Goal: Information Seeking & Learning: Find specific fact

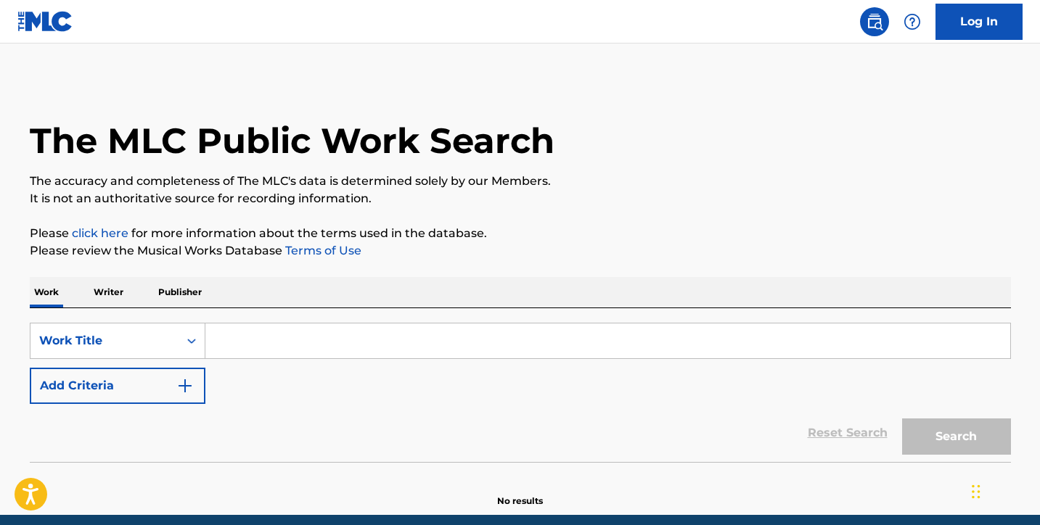
click at [180, 296] on p "Publisher" at bounding box center [180, 292] width 52 height 30
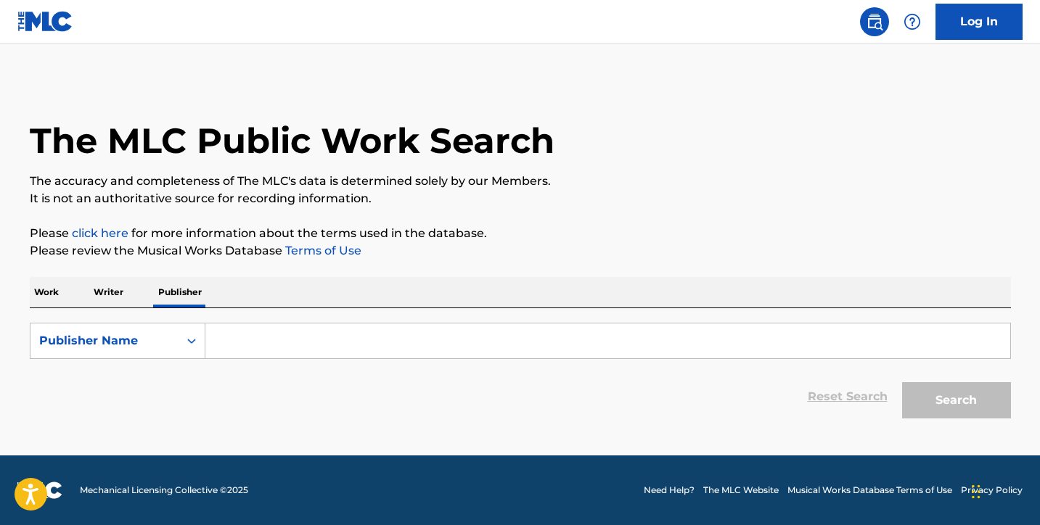
click at [239, 348] on input "Search Form" at bounding box center [607, 341] width 805 height 35
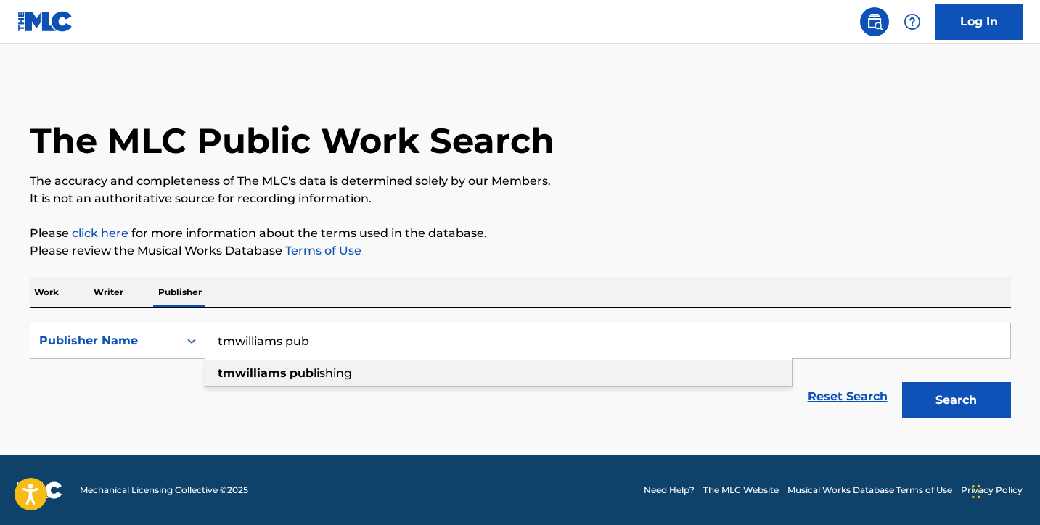
click at [242, 374] on strong "tmwilliams" at bounding box center [252, 373] width 69 height 14
type input "tmwilliams publishing"
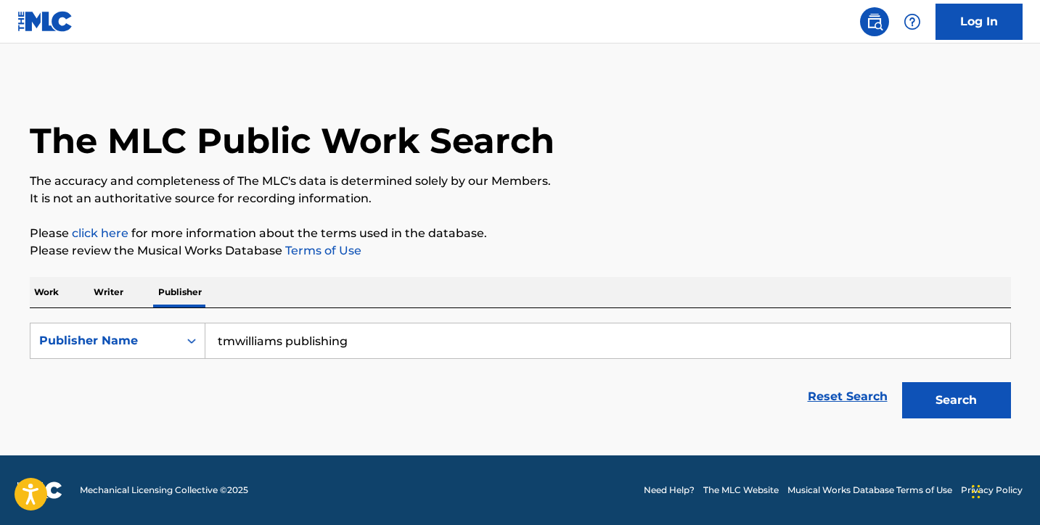
click at [945, 403] on button "Search" at bounding box center [956, 400] width 109 height 36
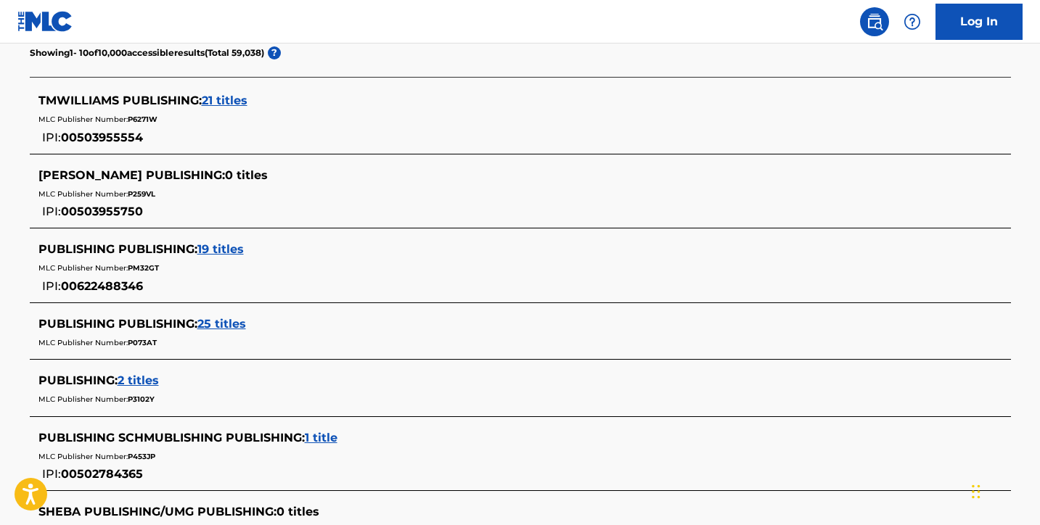
scroll to position [396, 0]
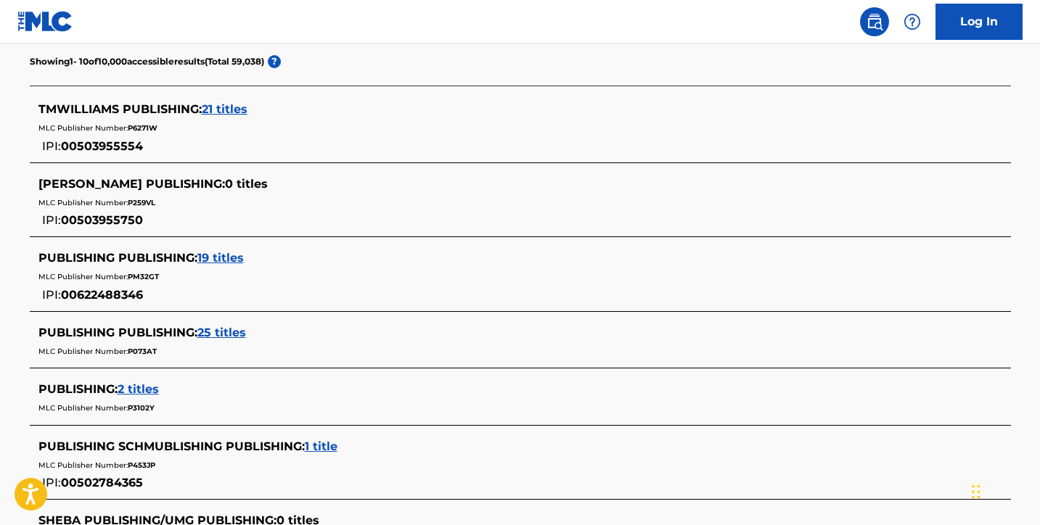
click at [226, 109] on span "21 titles" at bounding box center [225, 109] width 46 height 14
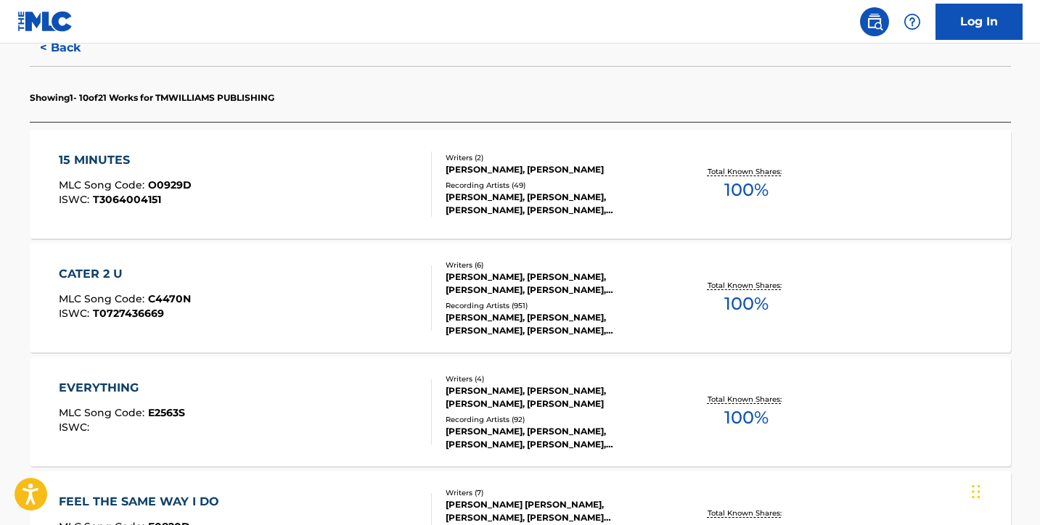
click at [342, 178] on div "15 MINUTES MLC Song Code : O0929D ISWC : T3064004151" at bounding box center [245, 184] width 373 height 65
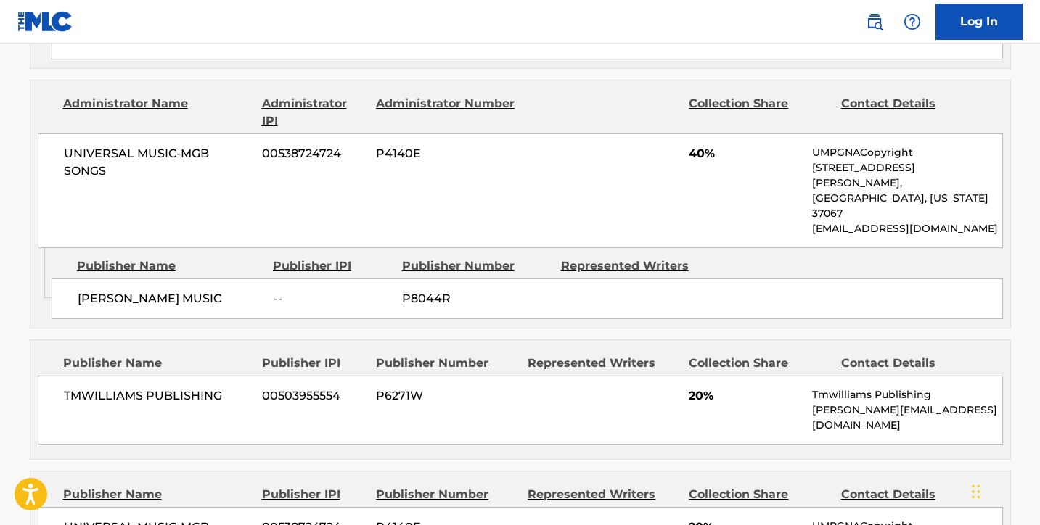
scroll to position [995, 0]
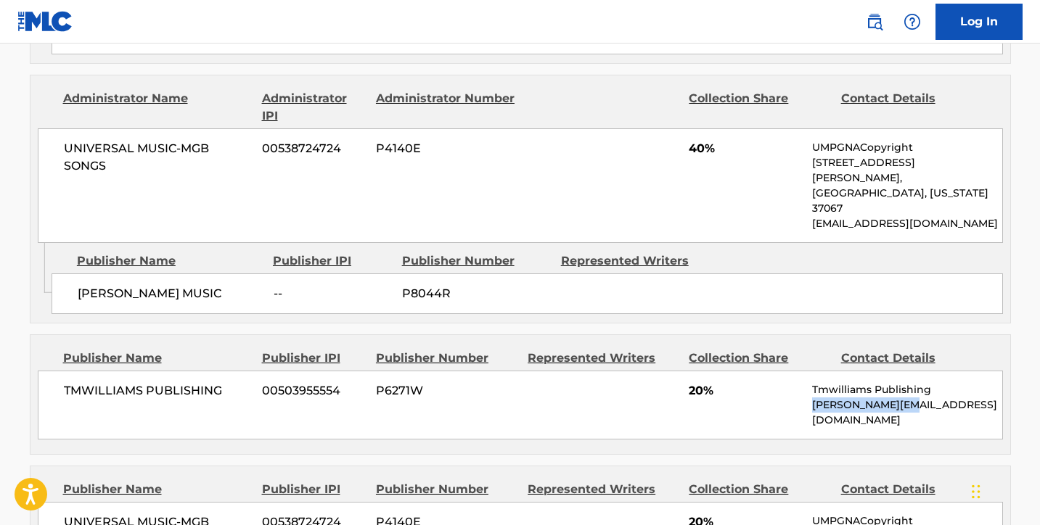
drag, startPoint x: 918, startPoint y: 345, endPoint x: 811, endPoint y: 344, distance: 106.6
click at [811, 371] on div "TMWILLIAMS PUBLISHING 00503955554 P6271W 20% Tmwilliams Publishing [PERSON_NAME…" at bounding box center [520, 405] width 965 height 69
copy p "[PERSON_NAME][EMAIL_ADDRESS][DOMAIN_NAME]"
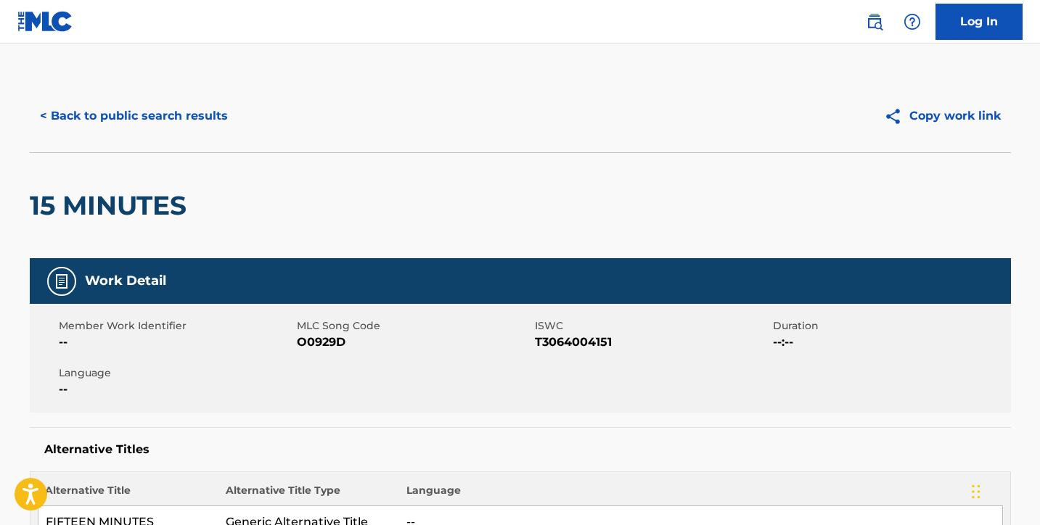
scroll to position [0, 0]
click at [186, 118] on button "< Back to public search results" at bounding box center [134, 116] width 208 height 36
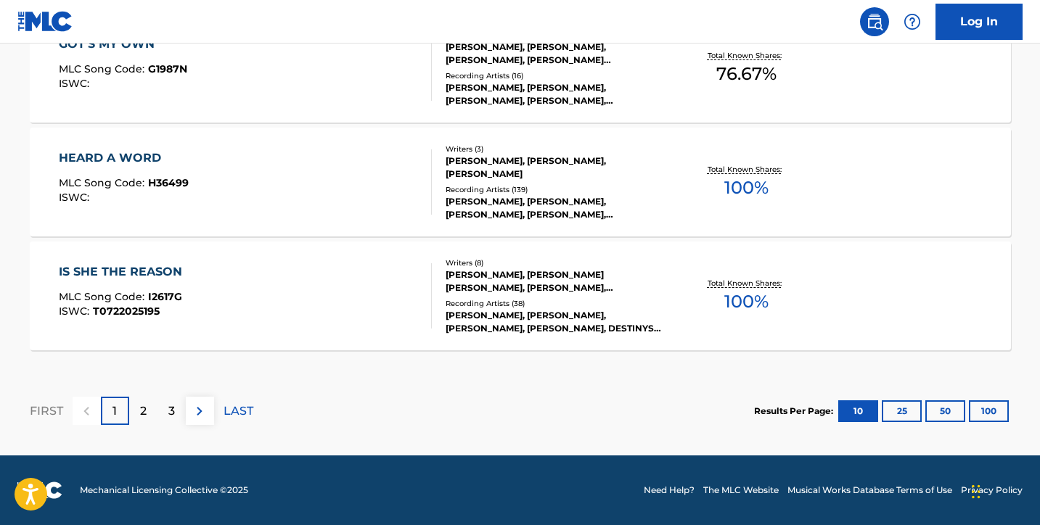
scroll to position [1310, 0]
click at [339, 279] on div "IS SHE THE REASON MLC Song Code : I2617G ISWC : T0722025195" at bounding box center [245, 295] width 373 height 65
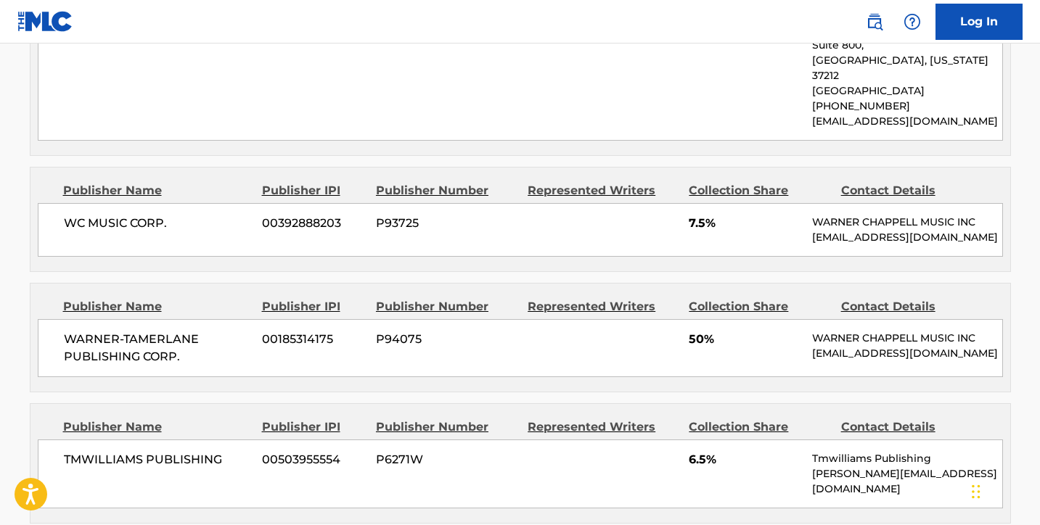
scroll to position [1799, 0]
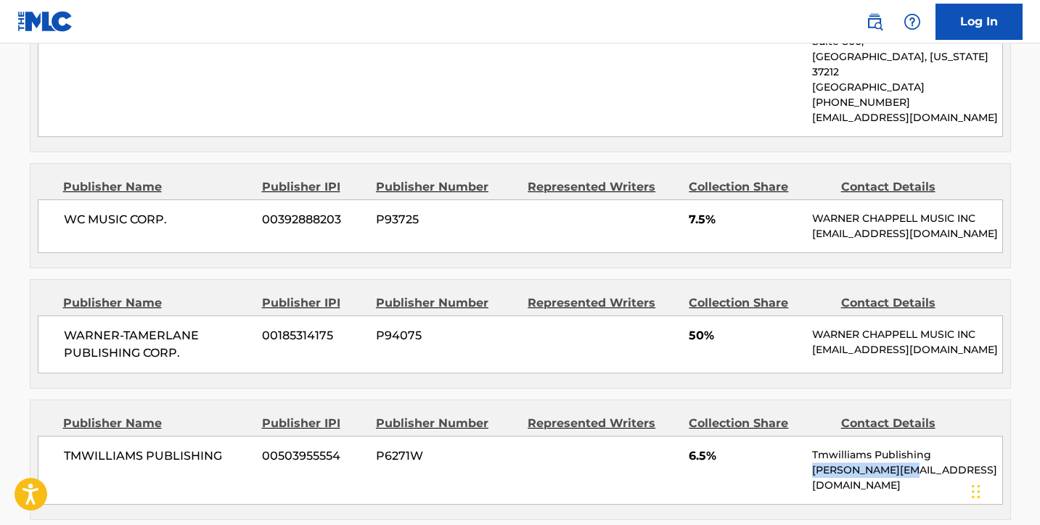
drag, startPoint x: 926, startPoint y: 390, endPoint x: 811, endPoint y: 390, distance: 115.4
click at [811, 436] on div "TMWILLIAMS PUBLISHING 00503955554 P6271W 6.5% Tmwilliams Publishing [PERSON_NAM…" at bounding box center [520, 470] width 965 height 69
copy p "[PERSON_NAME][EMAIL_ADDRESS][DOMAIN_NAME]"
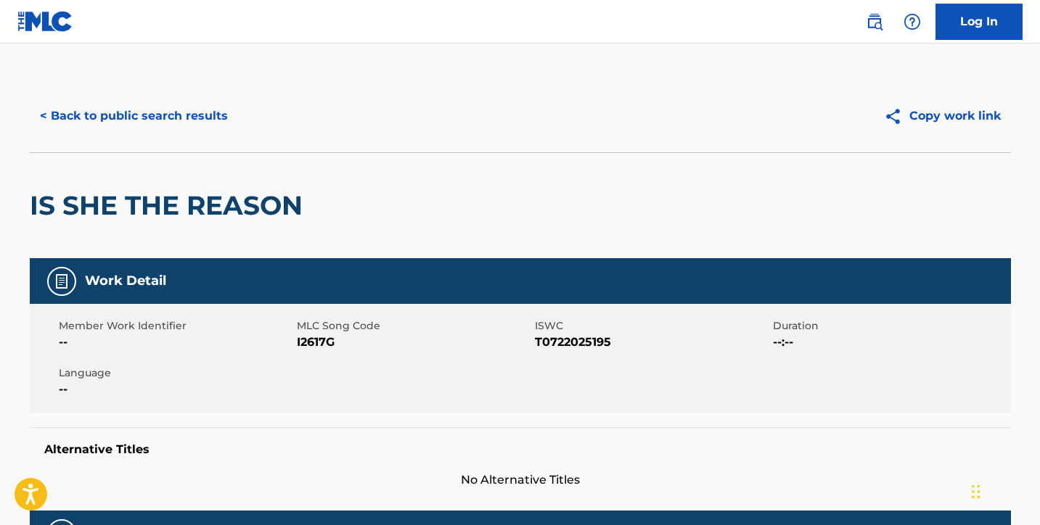
click at [104, 110] on button "< Back to public search results" at bounding box center [134, 116] width 208 height 36
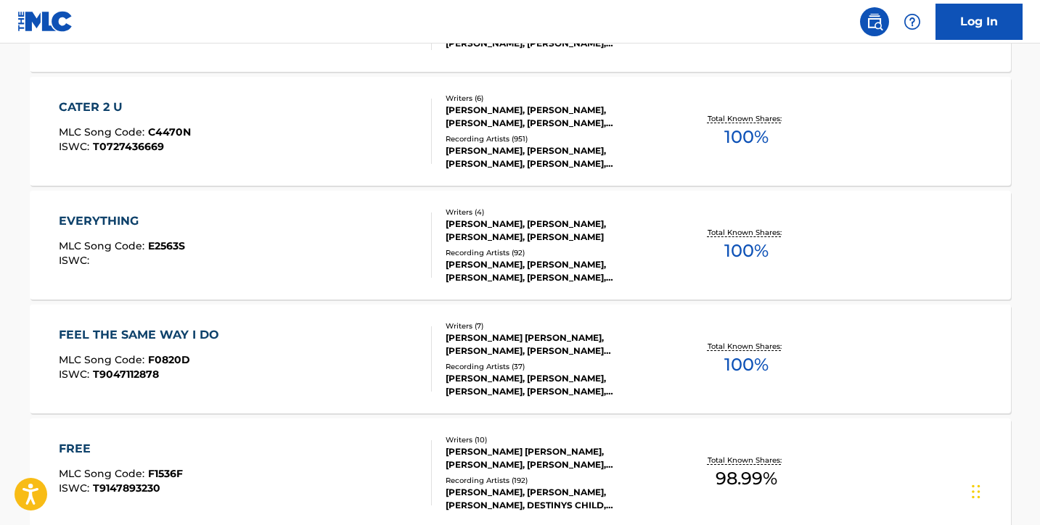
scroll to position [1203, 0]
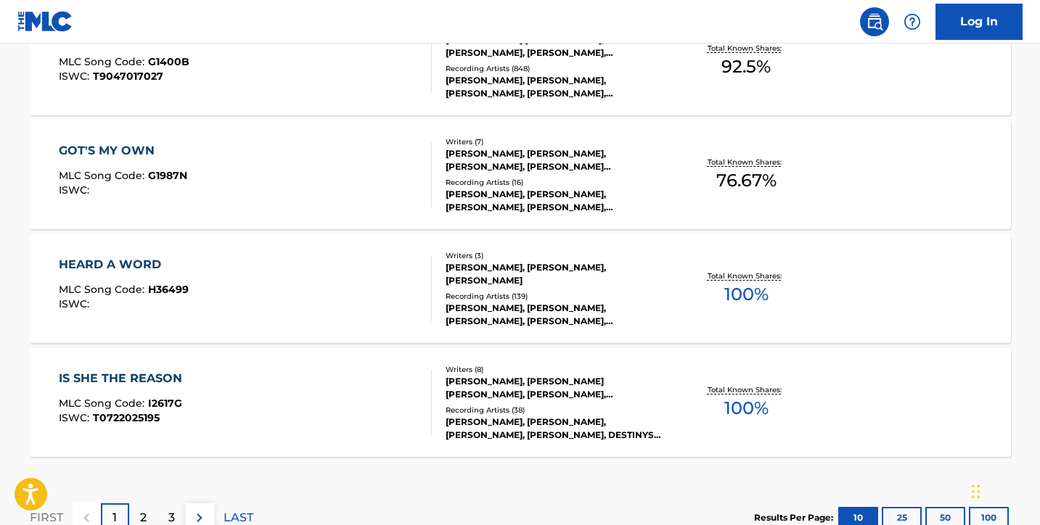
click at [290, 407] on div "IS SHE THE REASON MLC Song Code : I2617G ISWC : T0722025195" at bounding box center [245, 402] width 373 height 65
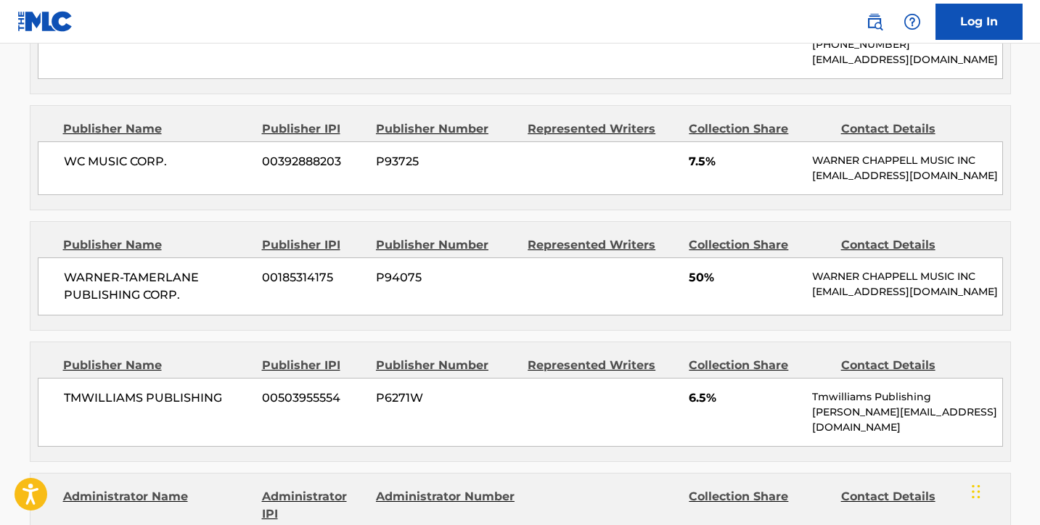
scroll to position [1862, 0]
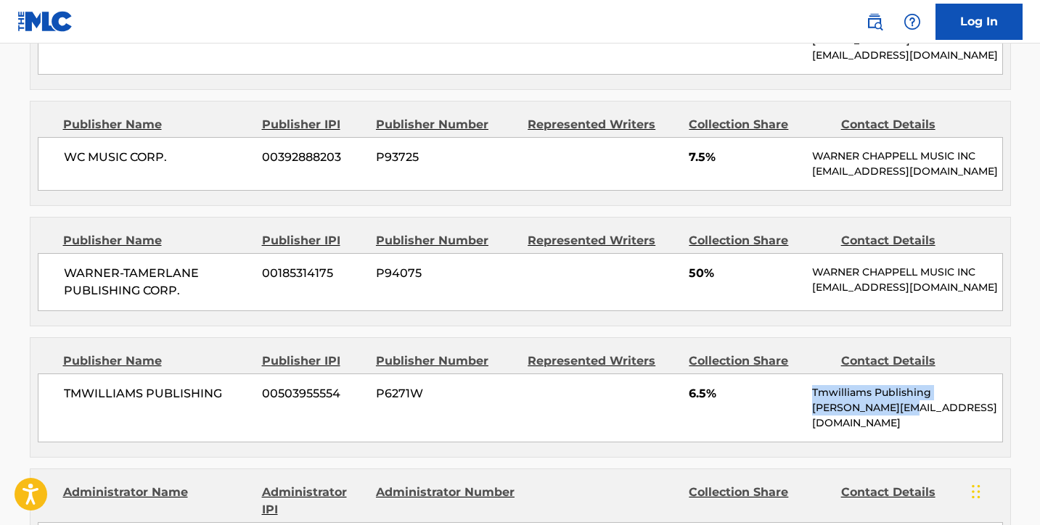
drag, startPoint x: 936, startPoint y: 319, endPoint x: 813, endPoint y: 308, distance: 123.1
click at [813, 385] on div "Tmwilliams Publishing [PERSON_NAME][EMAIL_ADDRESS][DOMAIN_NAME]" at bounding box center [906, 408] width 189 height 46
copy div "Tmwilliams Publishing [PERSON_NAME][EMAIL_ADDRESS][DOMAIN_NAME]"
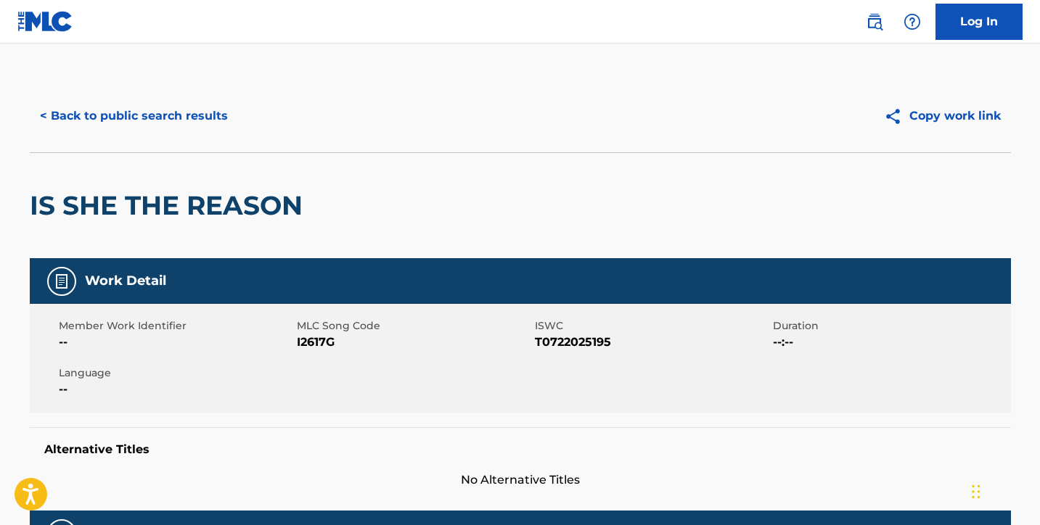
scroll to position [0, 0]
click at [136, 116] on button "< Back to public search results" at bounding box center [134, 116] width 208 height 36
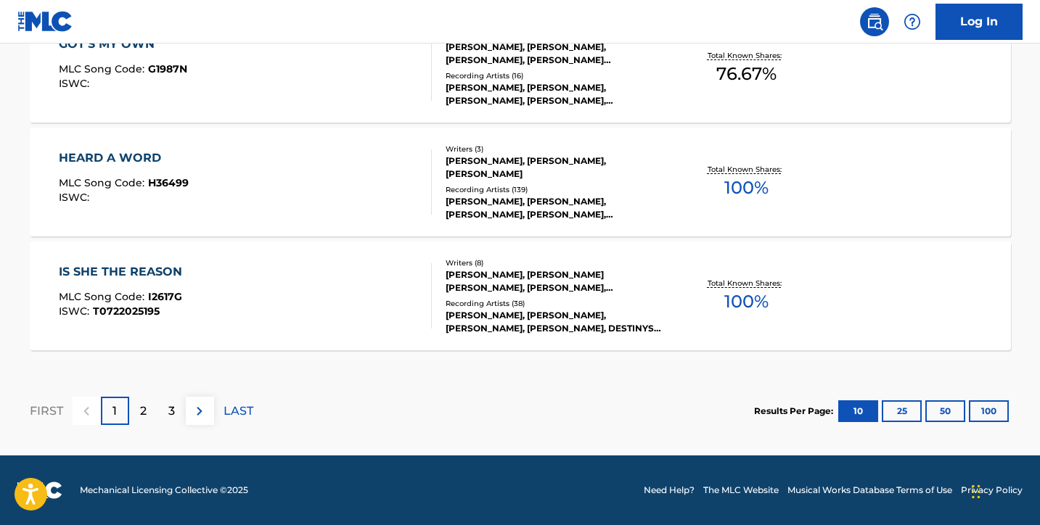
scroll to position [1310, 0]
click at [202, 184] on div "HEARD A WORD MLC Song Code : H36499 ISWC :" at bounding box center [245, 181] width 373 height 65
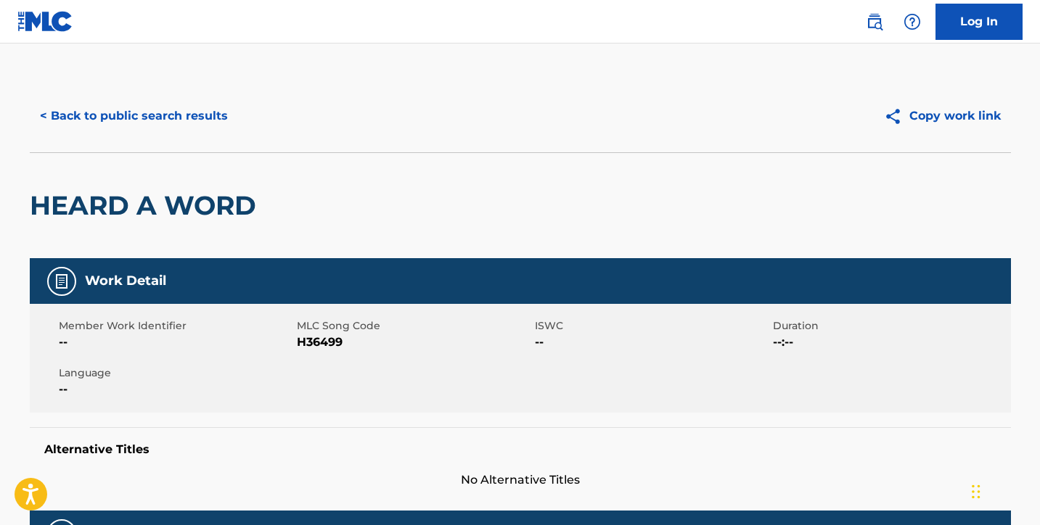
click at [132, 117] on button "< Back to public search results" at bounding box center [134, 116] width 208 height 36
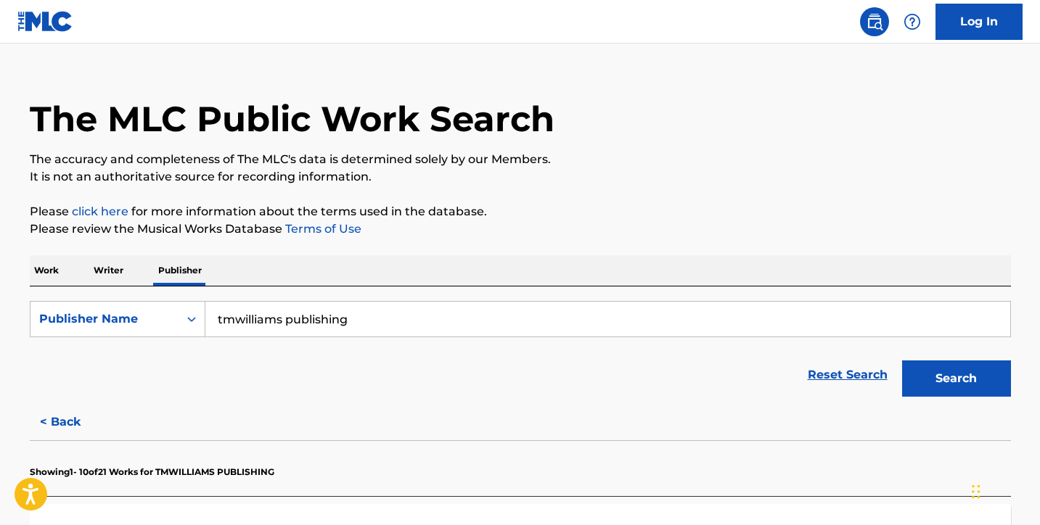
click at [43, 271] on p "Work" at bounding box center [46, 270] width 33 height 30
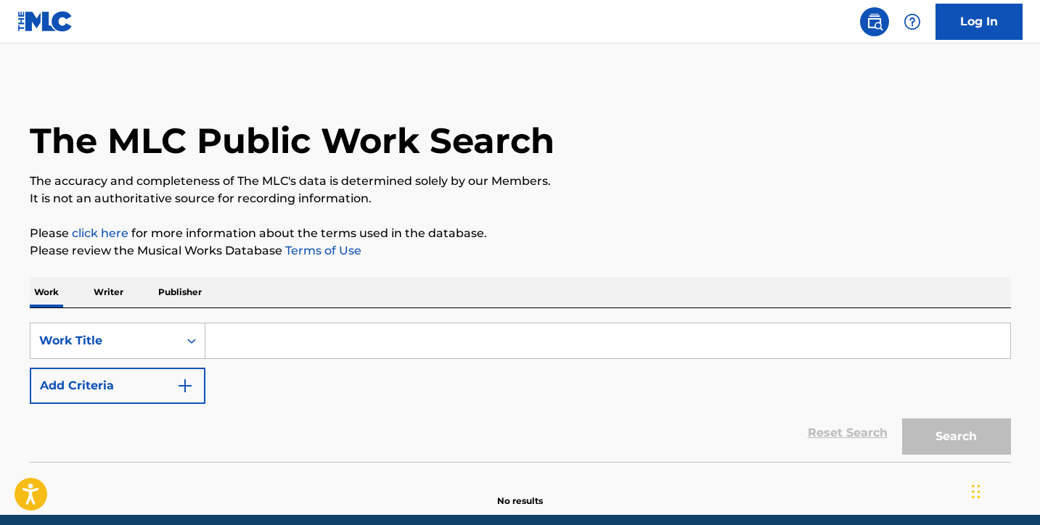
click at [229, 340] on input "Search Form" at bounding box center [607, 341] width 805 height 35
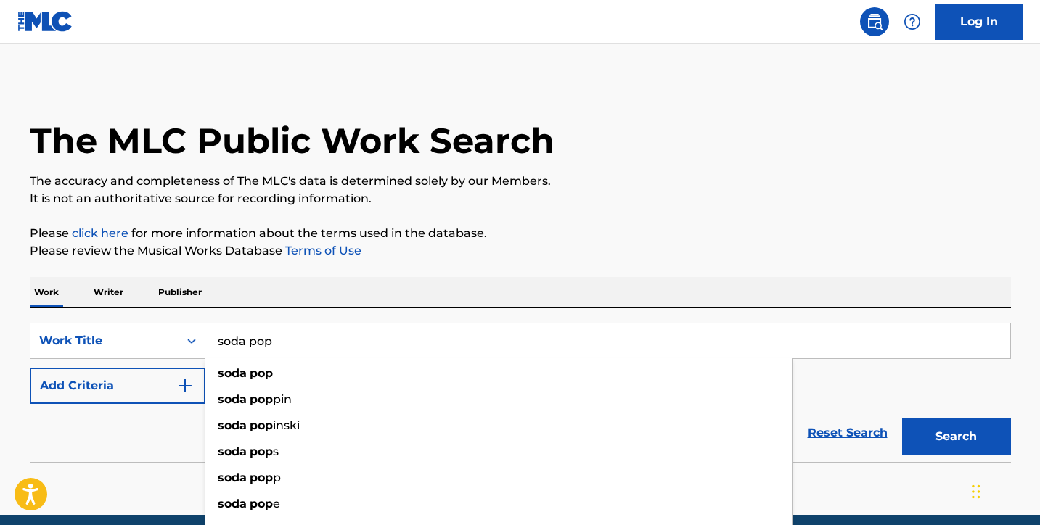
type input "soda pop"
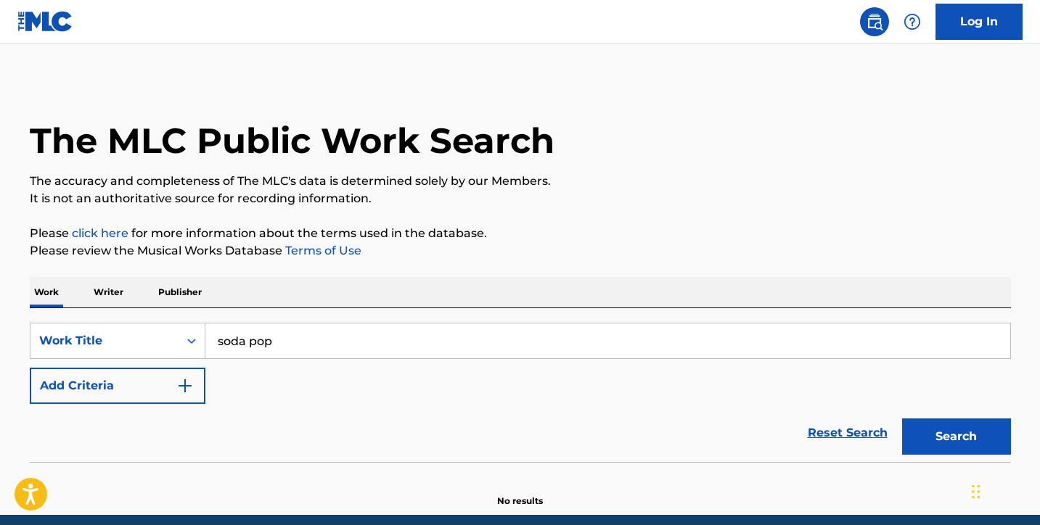
click at [140, 387] on button "Add Criteria" at bounding box center [118, 386] width 176 height 36
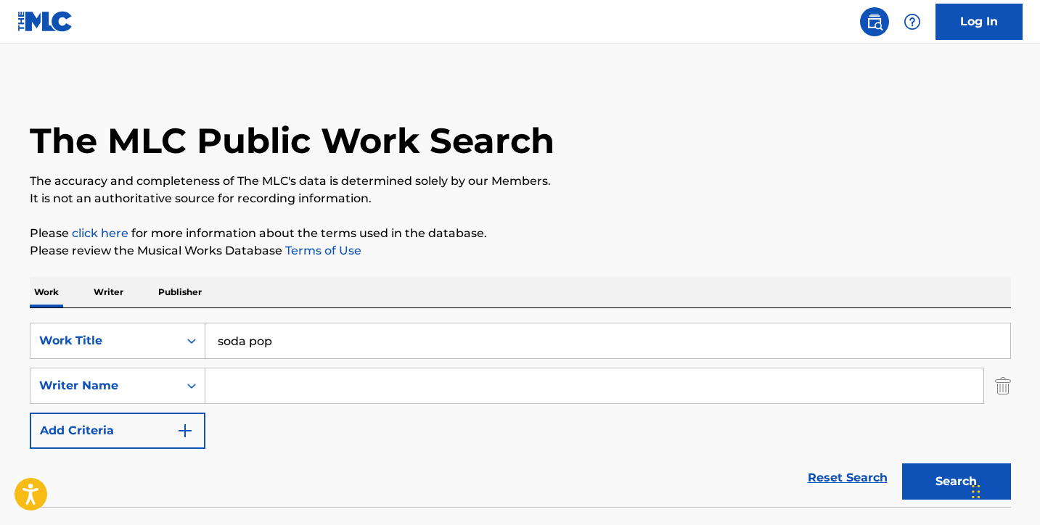
click at [348, 371] on input "Search Form" at bounding box center [594, 386] width 778 height 35
type input "a"
click at [174, 387] on div "Writer Name" at bounding box center [118, 386] width 176 height 36
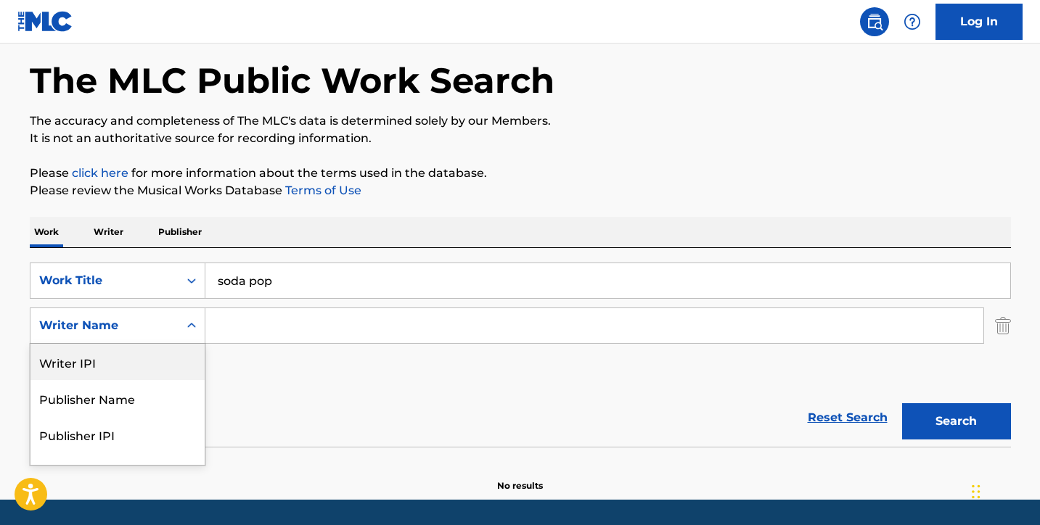
scroll to position [61, 0]
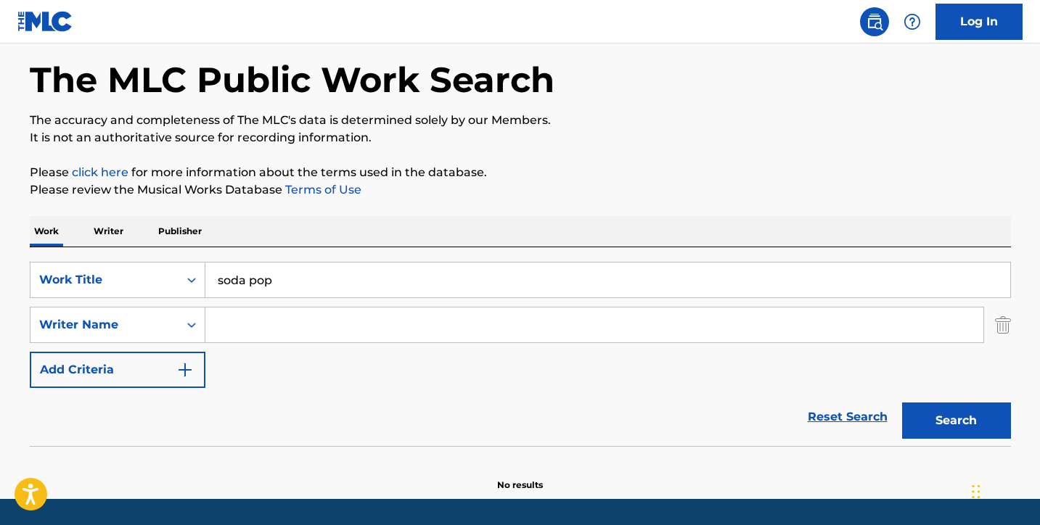
click at [173, 321] on div "Writer Name" at bounding box center [104, 325] width 148 height 28
click at [184, 320] on div "Search Form" at bounding box center [191, 325] width 26 height 26
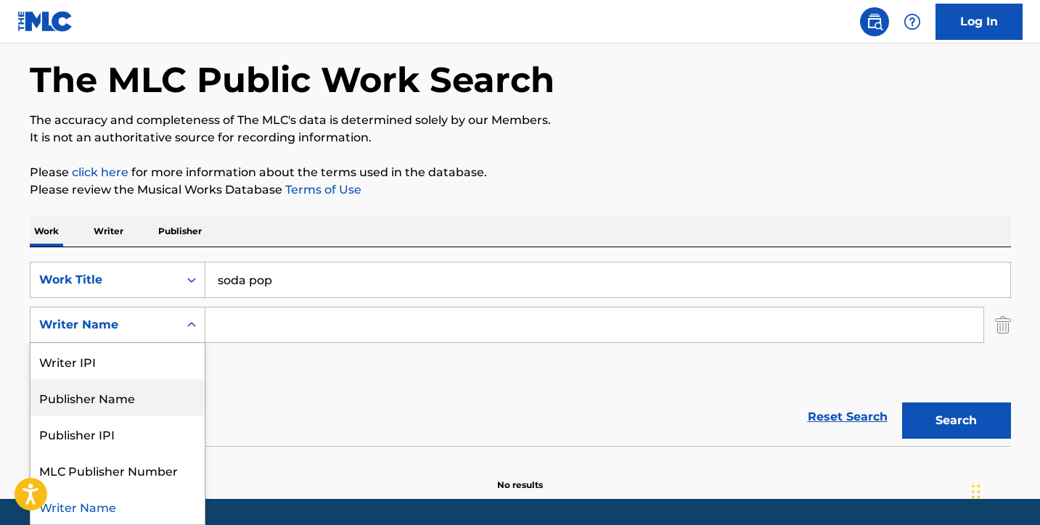
click at [151, 400] on div "Publisher Name" at bounding box center [117, 397] width 174 height 36
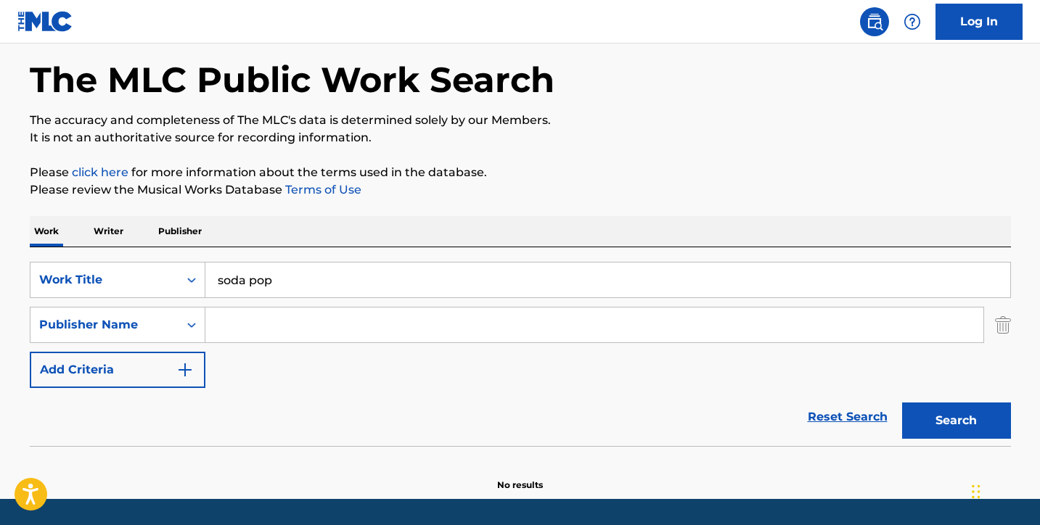
click at [247, 310] on input "Search Form" at bounding box center [594, 325] width 778 height 35
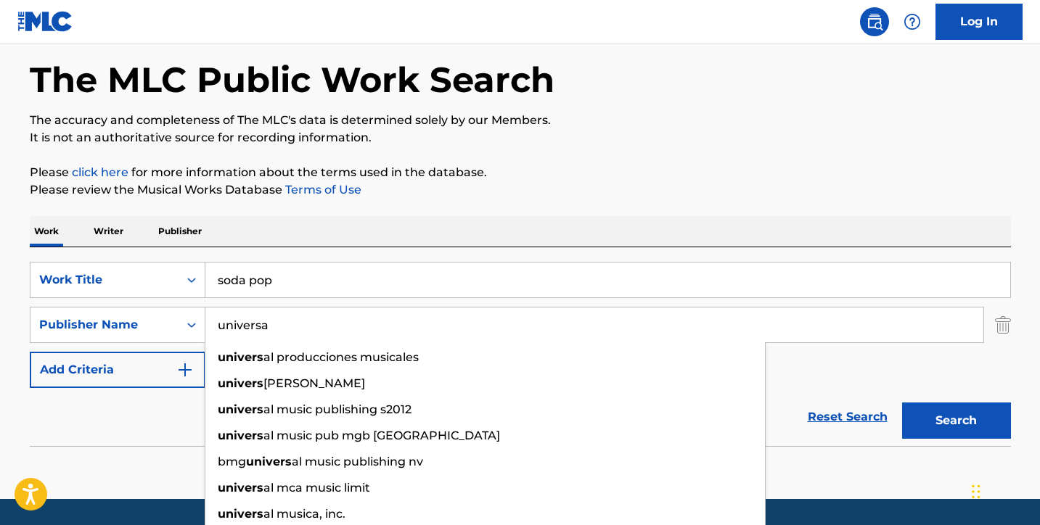
type input "universal"
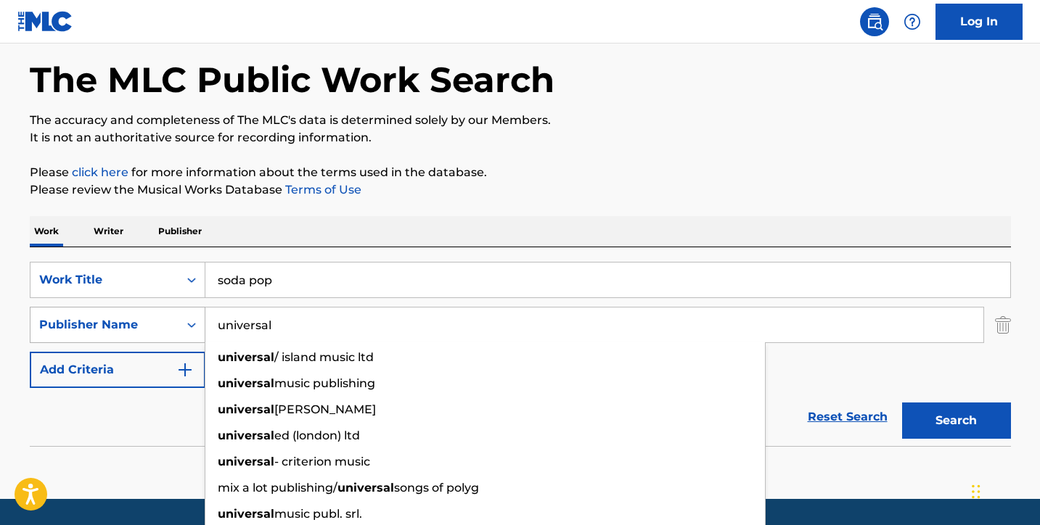
drag, startPoint x: 277, startPoint y: 321, endPoint x: 144, endPoint y: 319, distance: 132.8
click at [144, 319] on div "SearchWithCriteriad21ba85d-c128-498e-a947-59028748b782 Publisher Name universal…" at bounding box center [520, 325] width 981 height 36
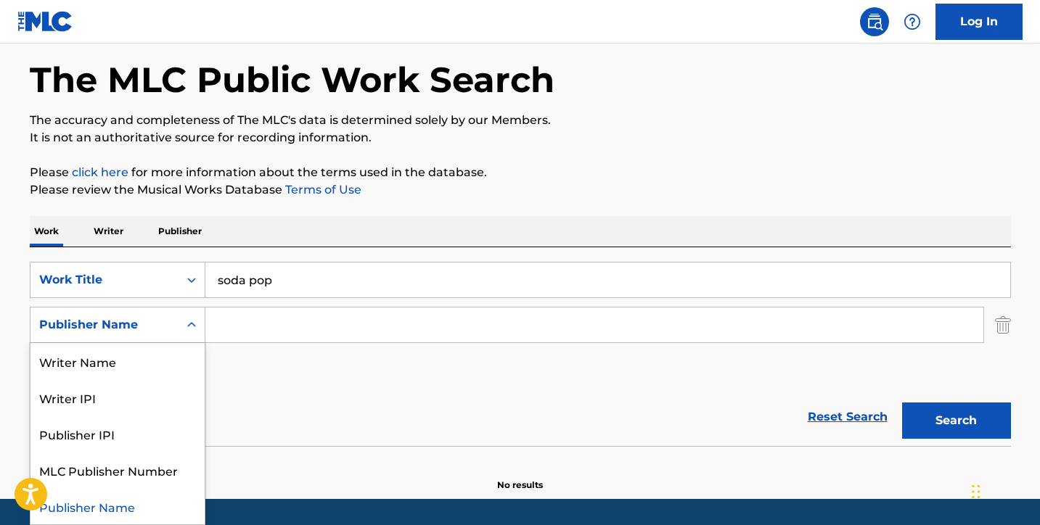
click at [142, 321] on div "Publisher Name" at bounding box center [104, 324] width 131 height 17
click at [131, 358] on div "Writer Name" at bounding box center [117, 361] width 174 height 36
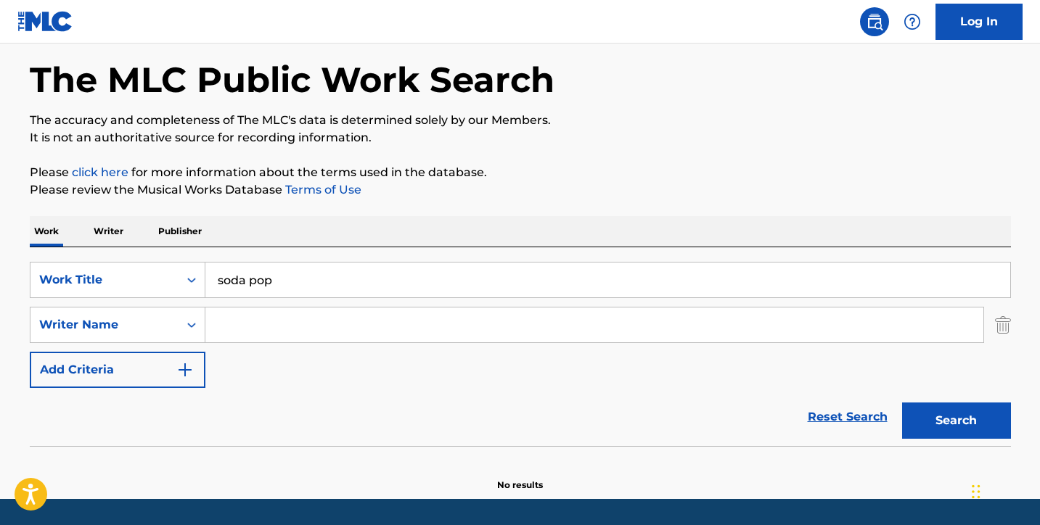
click at [244, 335] on input "Search Form" at bounding box center [594, 325] width 778 height 35
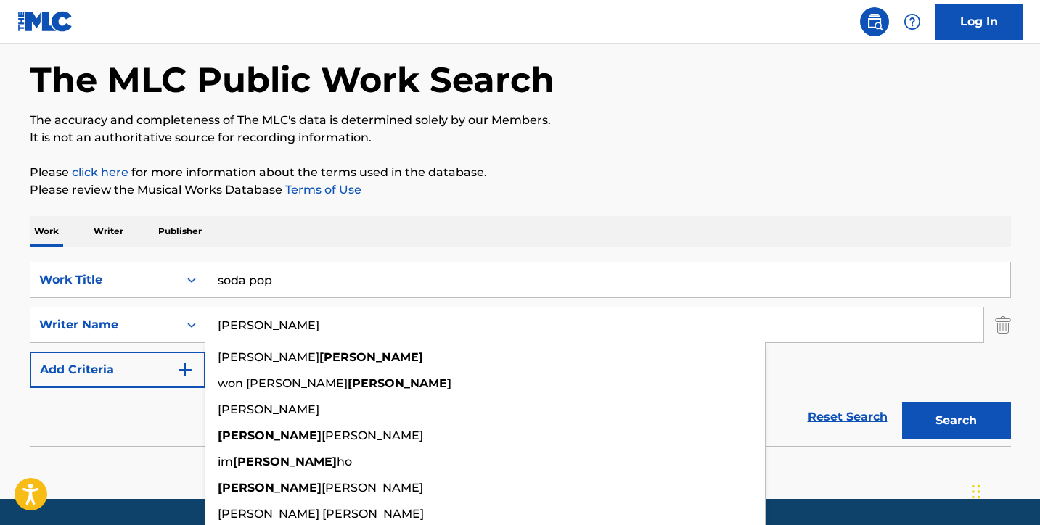
type input "[PERSON_NAME]"
click at [955, 421] on button "Search" at bounding box center [956, 421] width 109 height 36
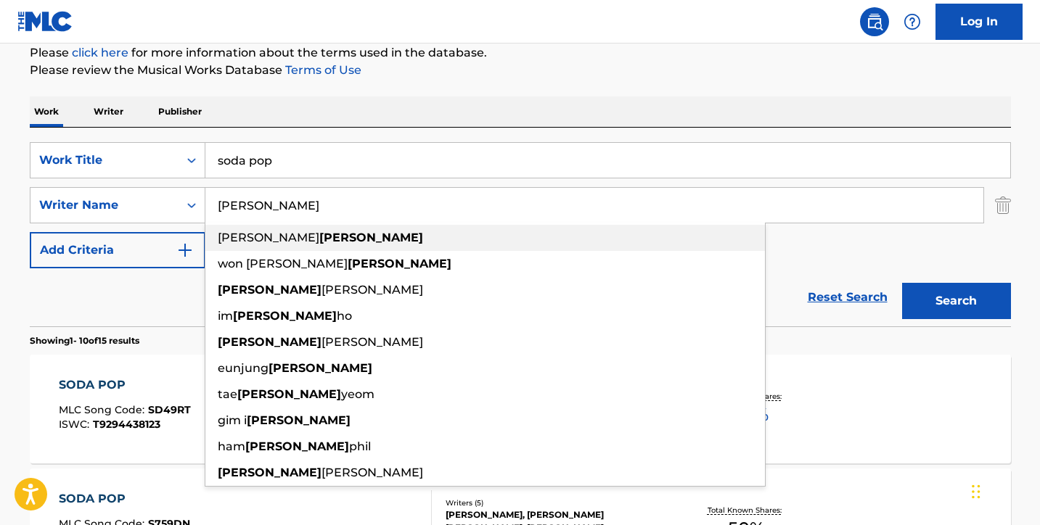
scroll to position [366, 0]
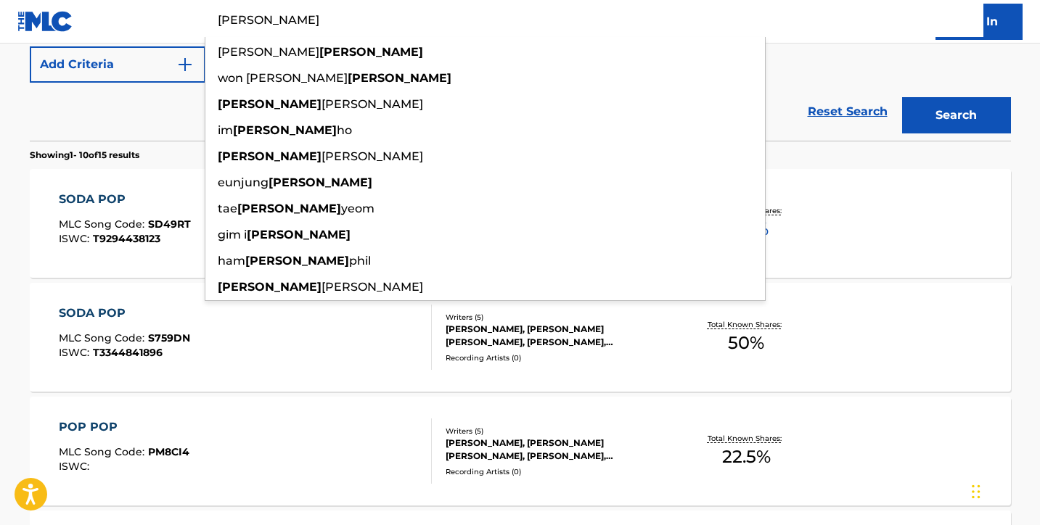
click at [10, 287] on main "The MLC Public Work Search The accuracy and completeness of The MLC's data is d…" at bounding box center [520, 531] width 1040 height 1708
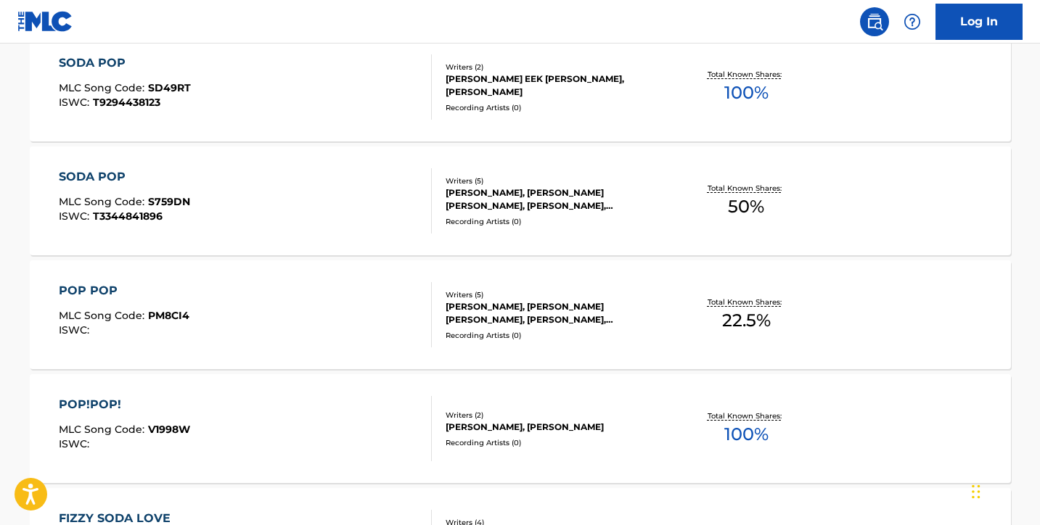
scroll to position [498, 0]
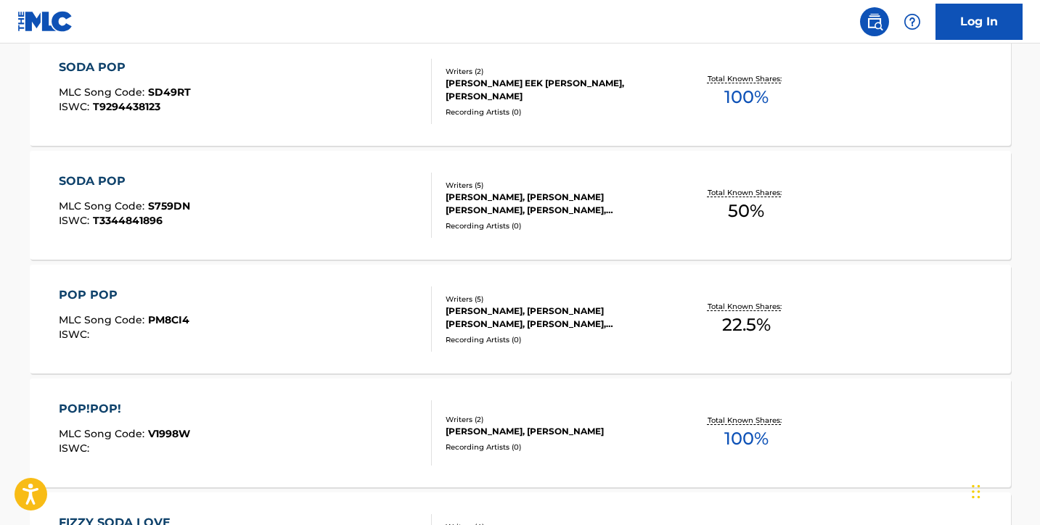
click at [266, 211] on div "SODA POP MLC Song Code : S759DN ISWC : T3344841896" at bounding box center [245, 205] width 373 height 65
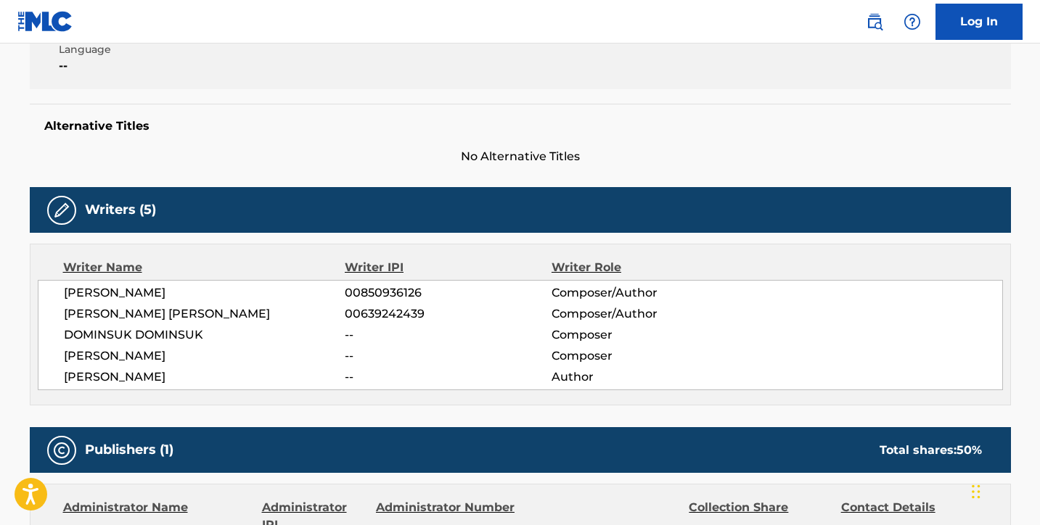
scroll to position [353, 0]
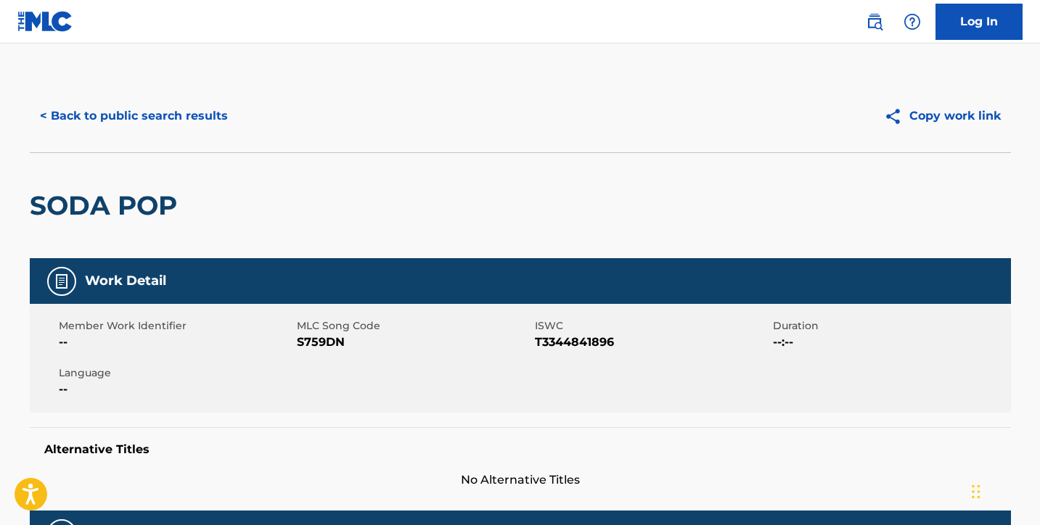
click at [167, 123] on button "< Back to public search results" at bounding box center [134, 116] width 208 height 36
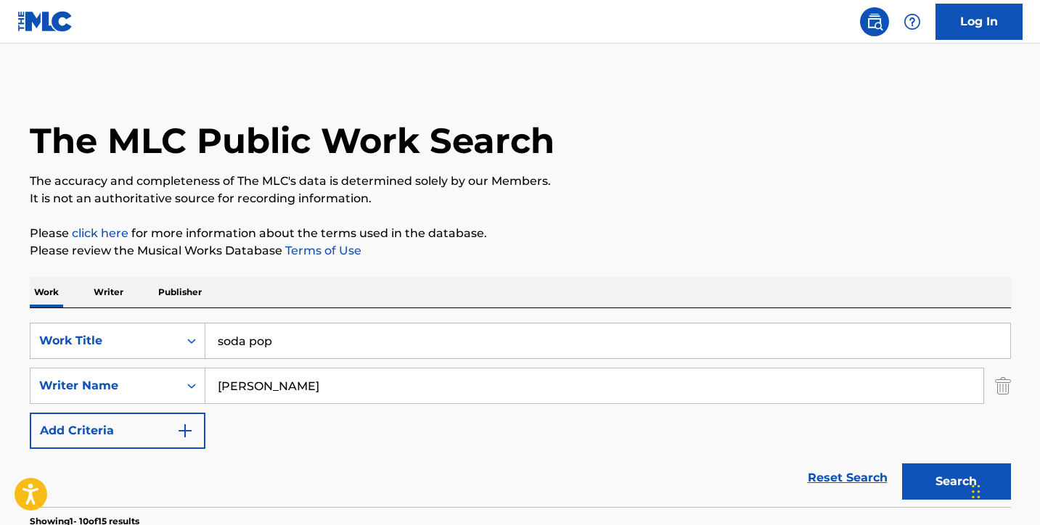
drag, startPoint x: 302, startPoint y: 347, endPoint x: 80, endPoint y: 303, distance: 226.2
click at [84, 308] on div "SearchWithCriteria347bb5ca-5a49-43e4-a193-d19ba4467147 Work Title soda pop Sear…" at bounding box center [520, 407] width 981 height 199
paste input "T3344841896"
type input "T3344841896"
drag, startPoint x: 309, startPoint y: 348, endPoint x: 109, endPoint y: 316, distance: 202.7
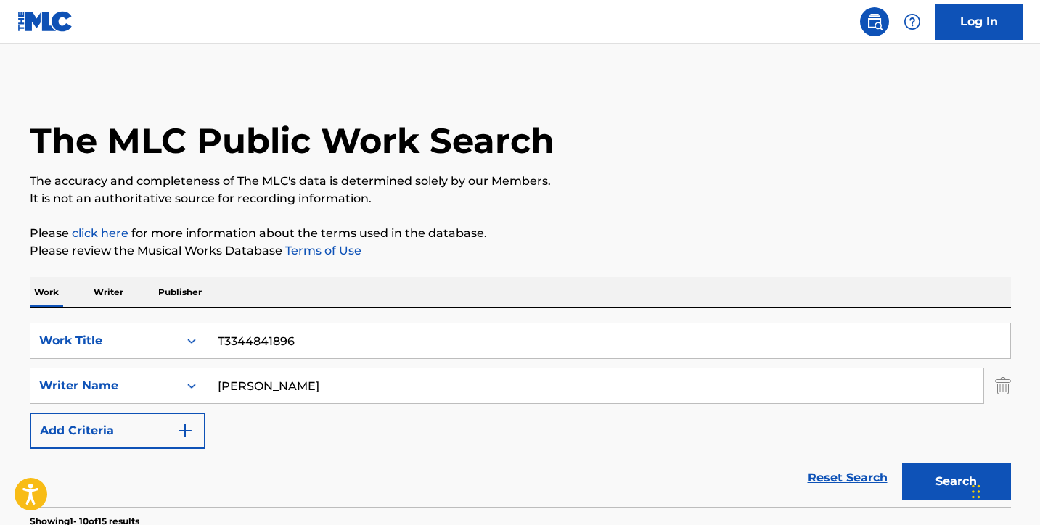
click at [129, 320] on div "SearchWithCriteria347bb5ca-5a49-43e4-a193-d19ba4467147 Work Title T3344841896 S…" at bounding box center [520, 407] width 981 height 199
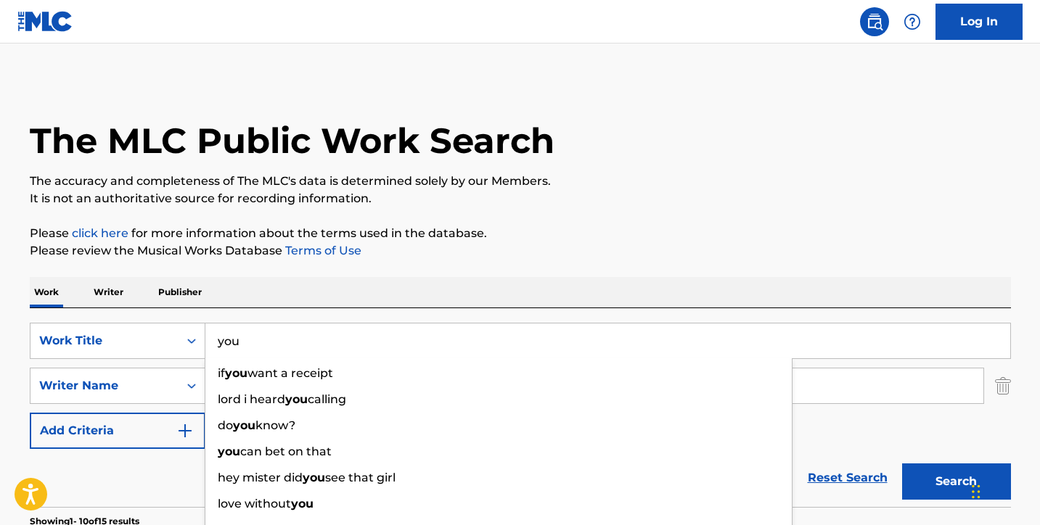
type input "you"
click at [490, 239] on p "Please click here for more information about the terms used in the database." at bounding box center [520, 233] width 981 height 17
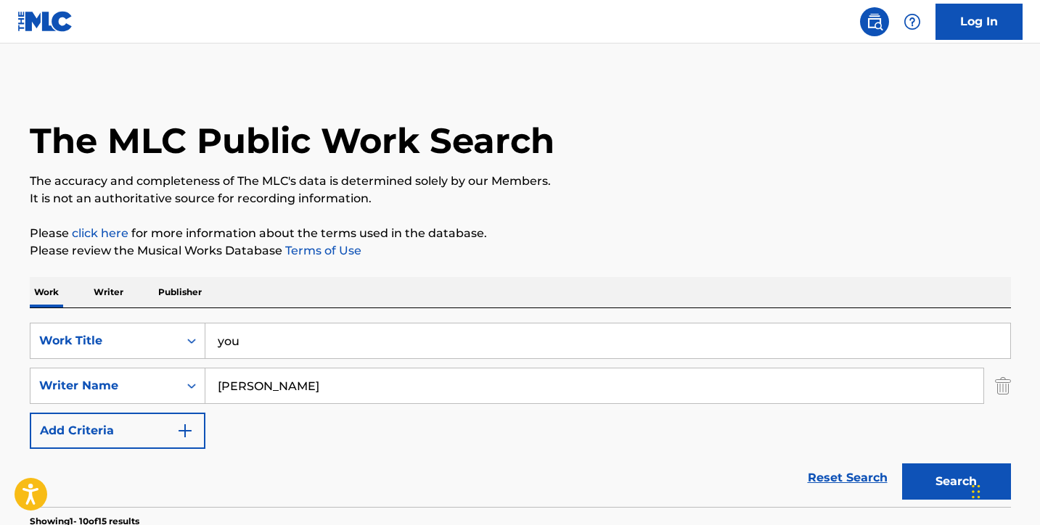
drag, startPoint x: 267, startPoint y: 387, endPoint x: 0, endPoint y: 316, distance: 276.3
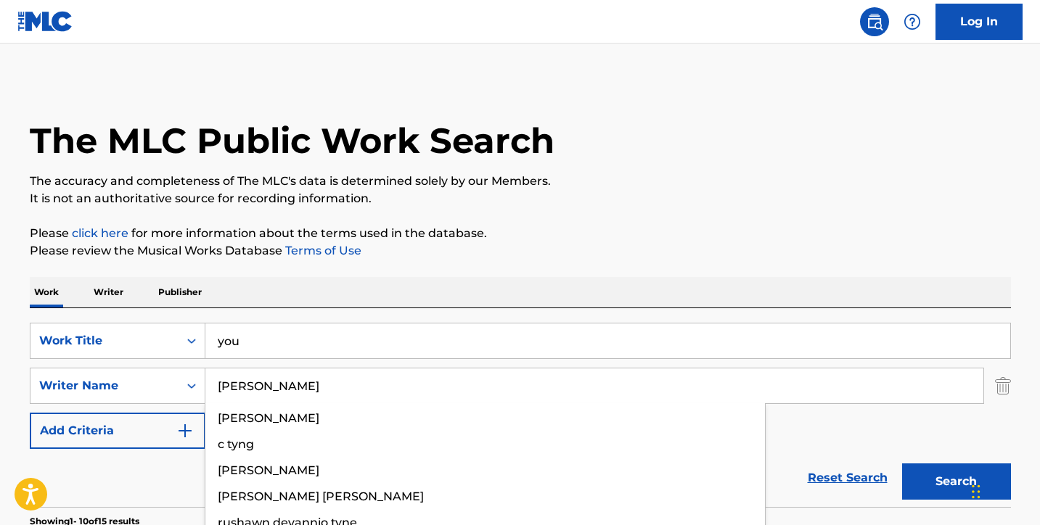
type input "[PERSON_NAME]"
click at [955, 482] on button "Search" at bounding box center [956, 482] width 109 height 36
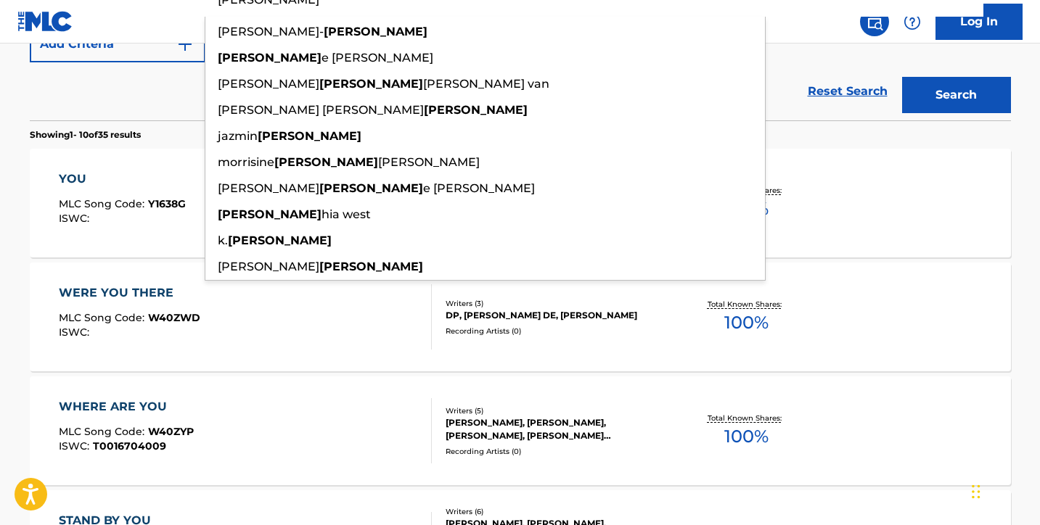
scroll to position [451, 0]
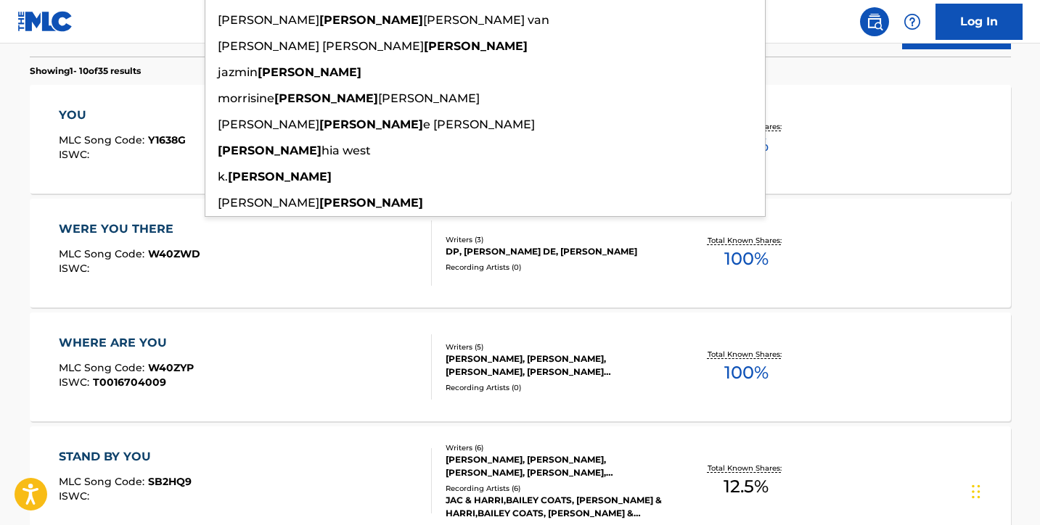
click at [90, 141] on span "MLC Song Code :" at bounding box center [103, 139] width 89 height 13
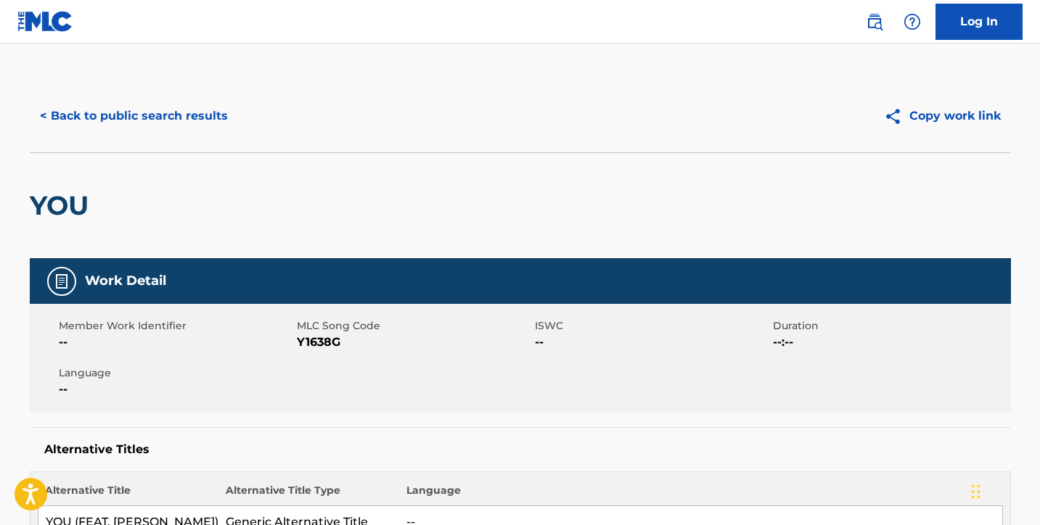
click at [161, 112] on button "< Back to public search results" at bounding box center [134, 116] width 208 height 36
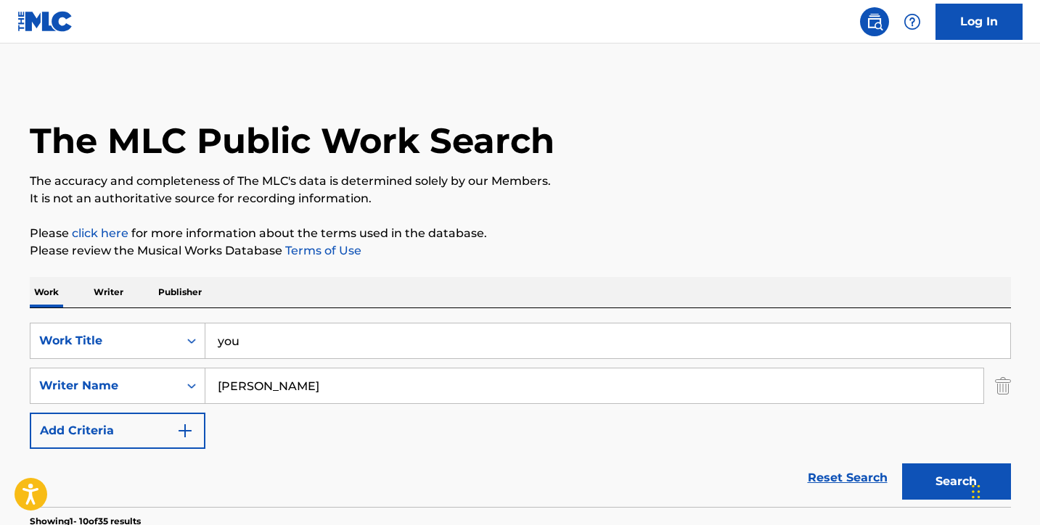
drag, startPoint x: 279, startPoint y: 347, endPoint x: 107, endPoint y: 297, distance: 179.8
click at [126, 309] on div "SearchWithCriteria347bb5ca-5a49-43e4-a193-d19ba4467147 Work Title you SearchWit…" at bounding box center [520, 407] width 981 height 199
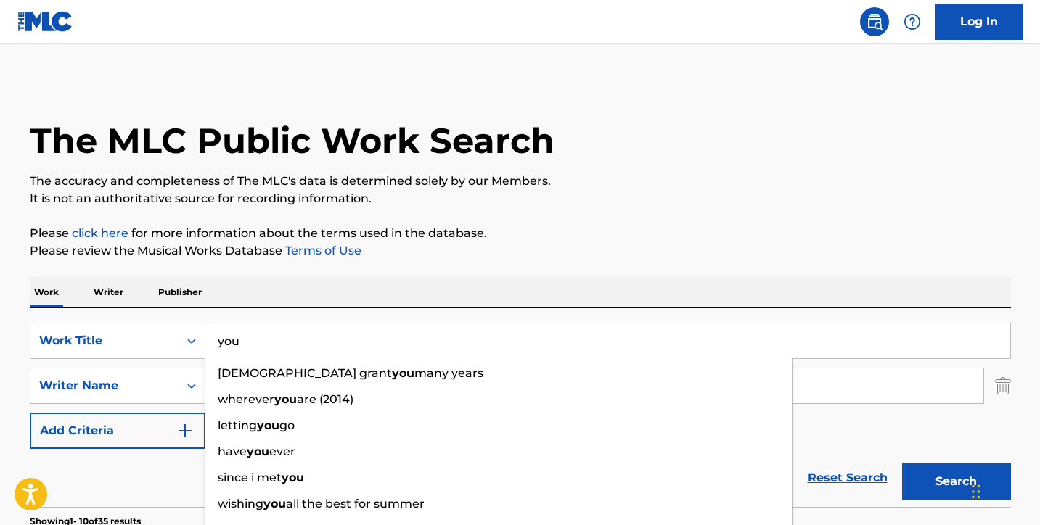
paste input "Don't Play With It"
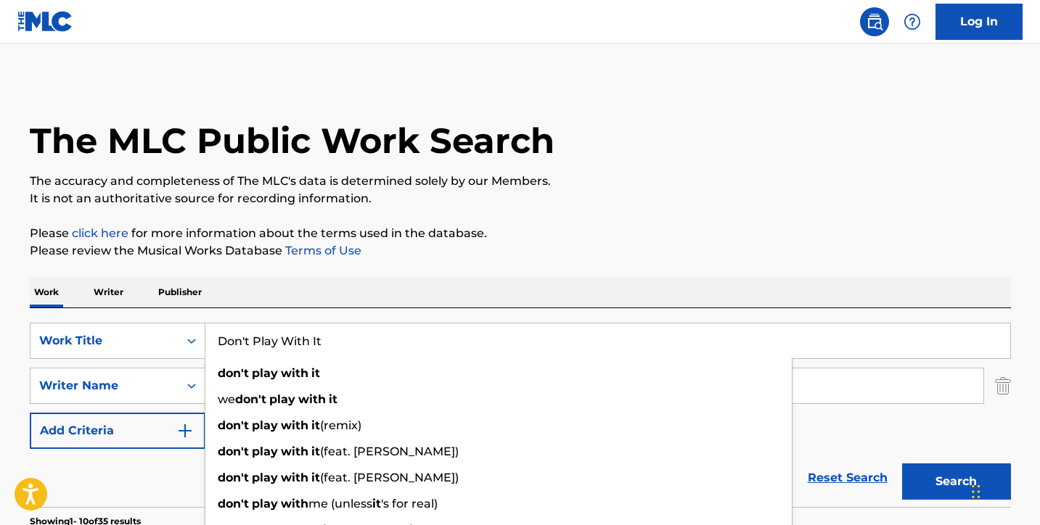
type input "Don't Play With It"
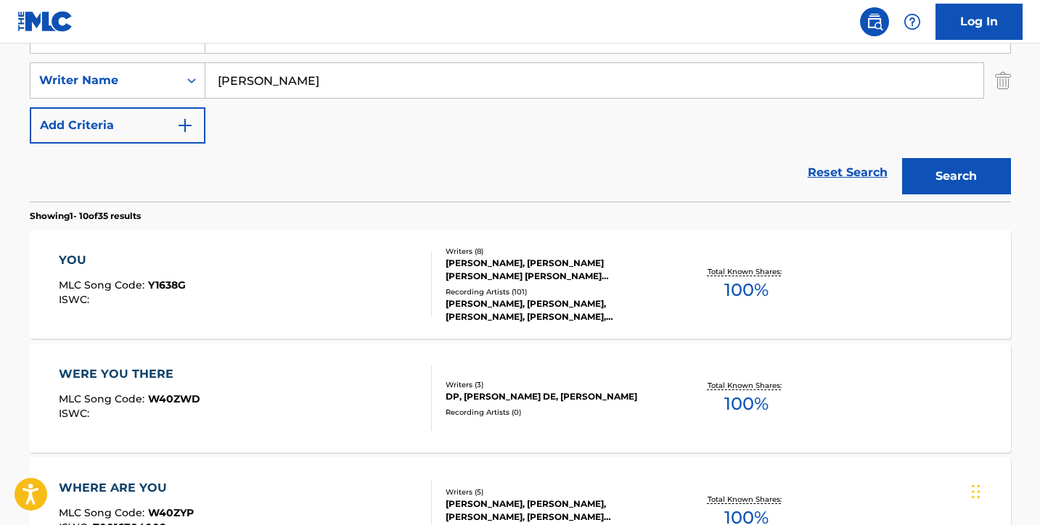
scroll to position [305, 0]
drag, startPoint x: 278, startPoint y: 83, endPoint x: 101, endPoint y: 49, distance: 180.3
click at [131, 67] on div "SearchWithCriteriaf1a85cef-081d-48b3-b199-eb1a0c1cb561 Writer Name [PERSON_NAME]" at bounding box center [520, 81] width 981 height 36
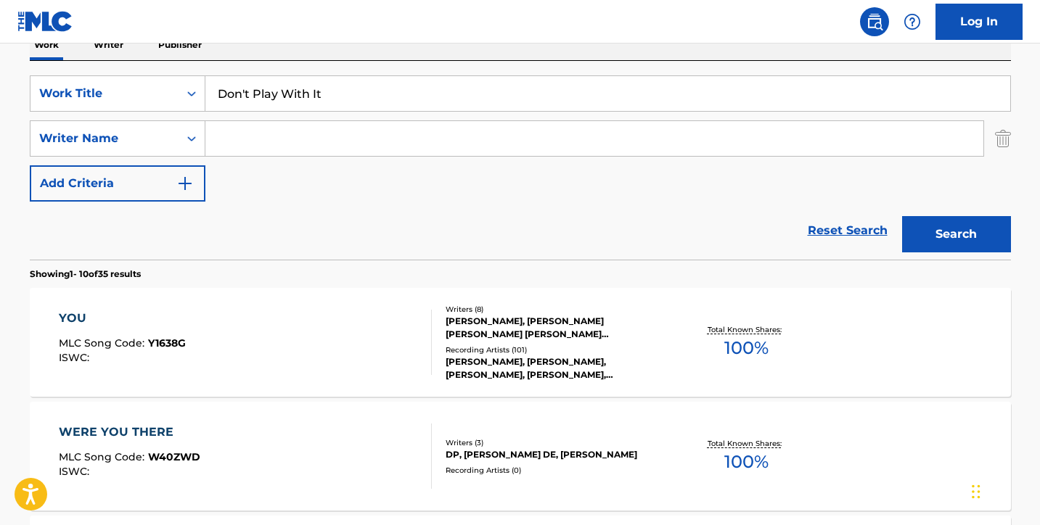
scroll to position [237, 0]
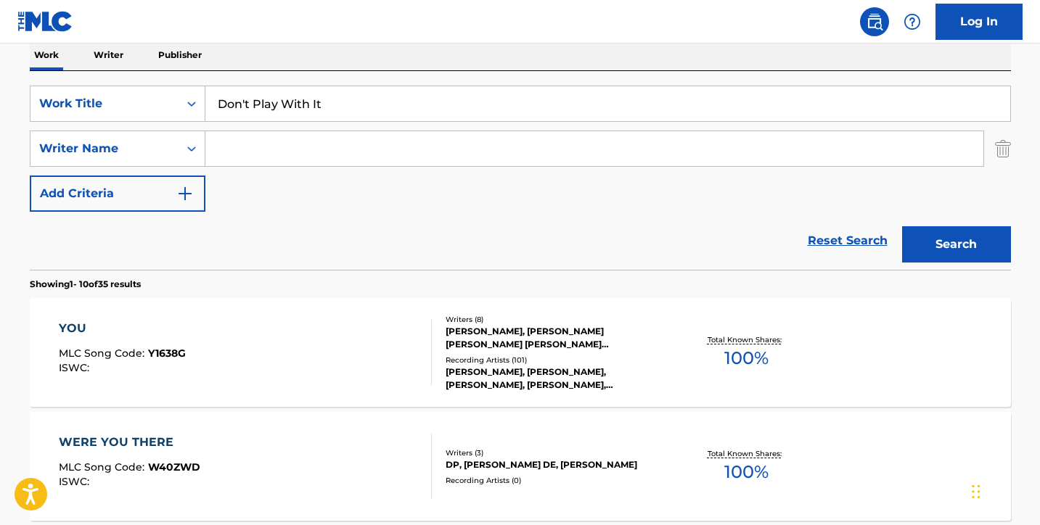
type input "s"
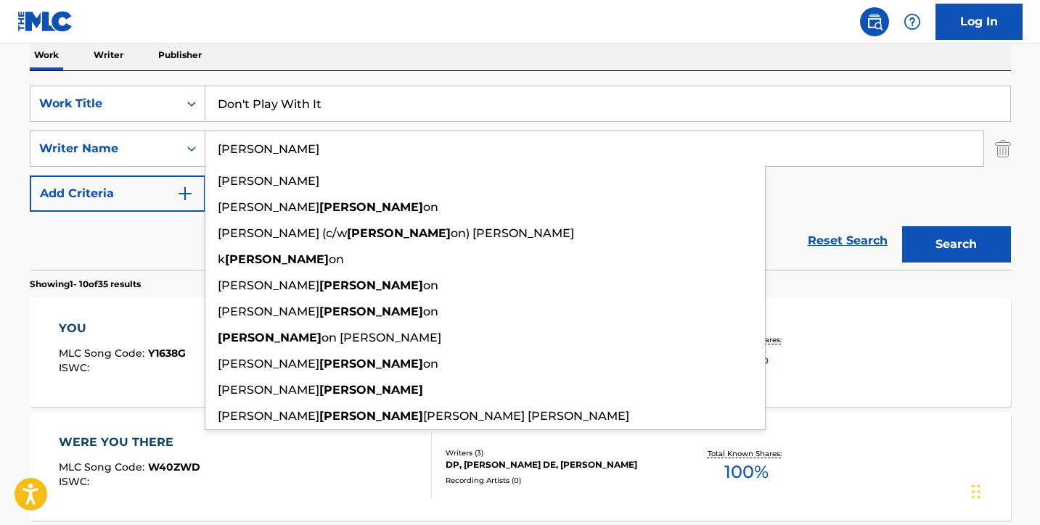
type input "[PERSON_NAME]"
click at [955, 244] on button "Search" at bounding box center [956, 244] width 109 height 36
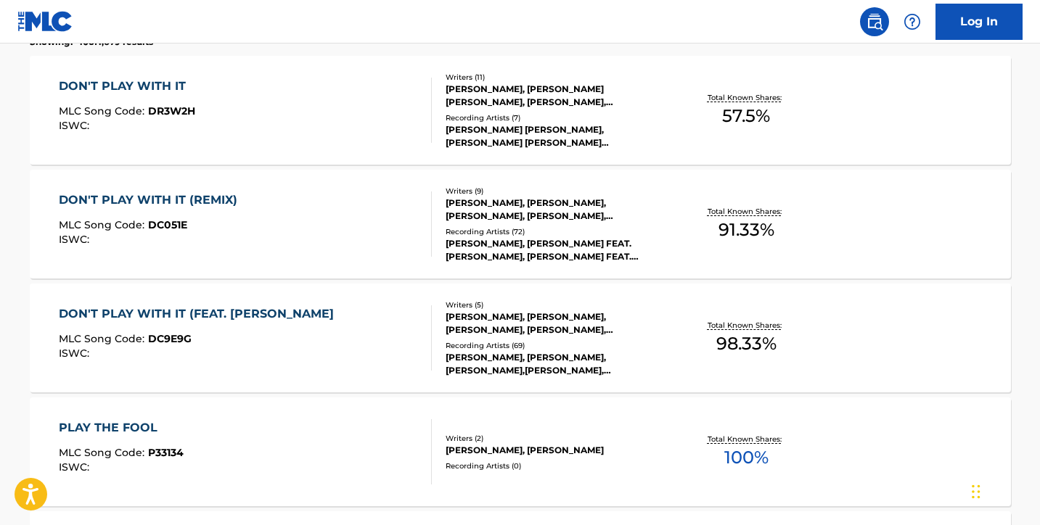
scroll to position [486, 0]
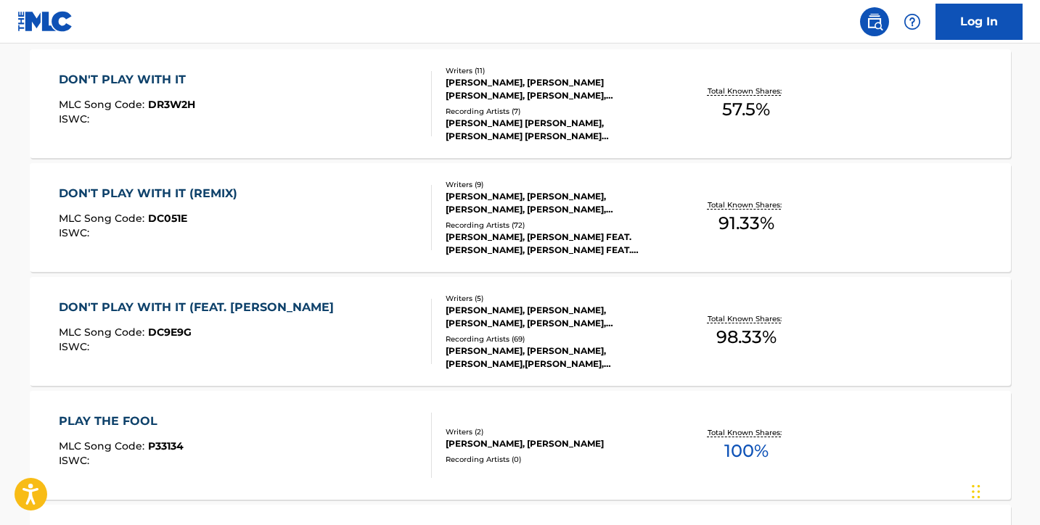
click at [351, 229] on div "DON'T PLAY WITH IT (REMIX) MLC Song Code : DC051E ISWC :" at bounding box center [245, 217] width 373 height 65
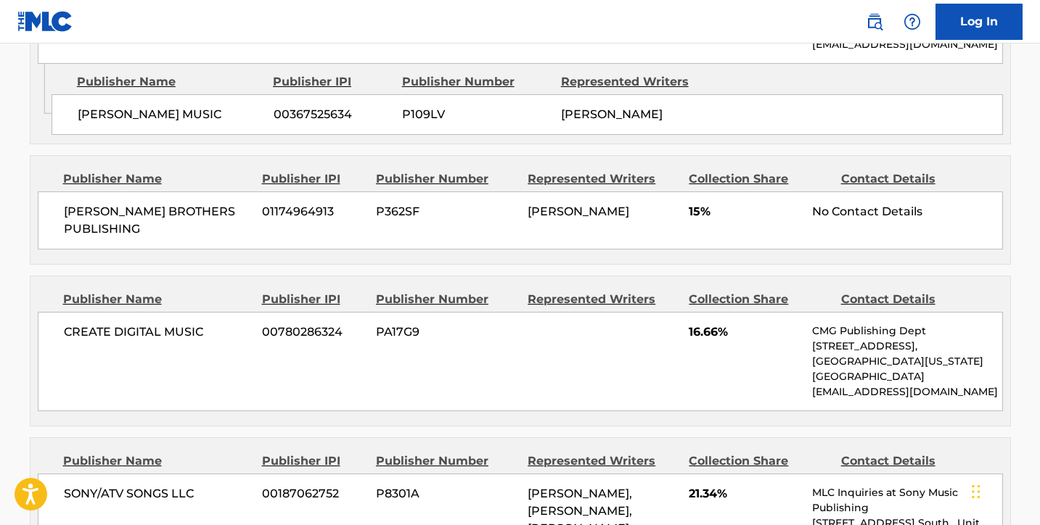
scroll to position [1566, 0]
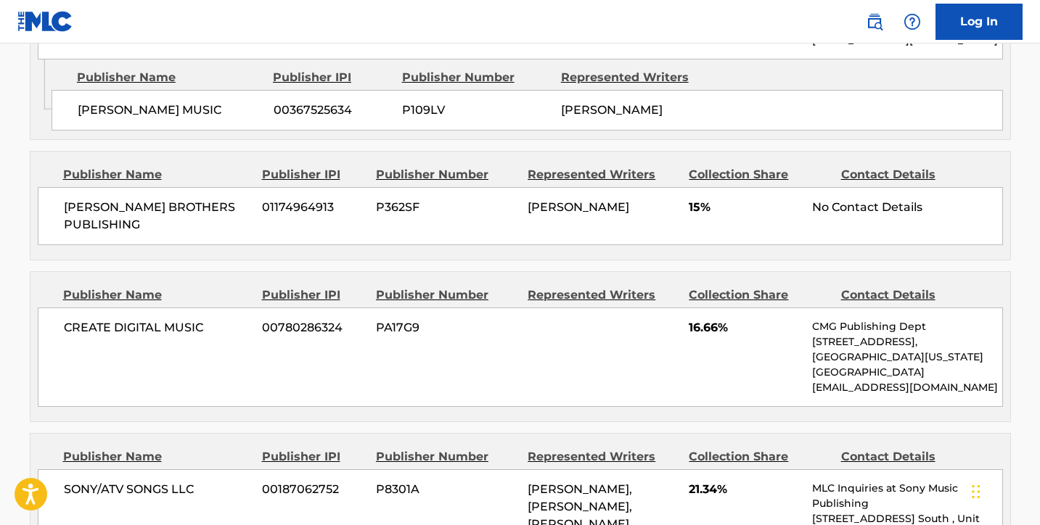
drag, startPoint x: 631, startPoint y: 155, endPoint x: 527, endPoint y: 155, distance: 103.7
click at [527, 199] on div "[PERSON_NAME]" at bounding box center [602, 207] width 150 height 17
copy span "[PERSON_NAME]"
